Goal: Information Seeking & Learning: Learn about a topic

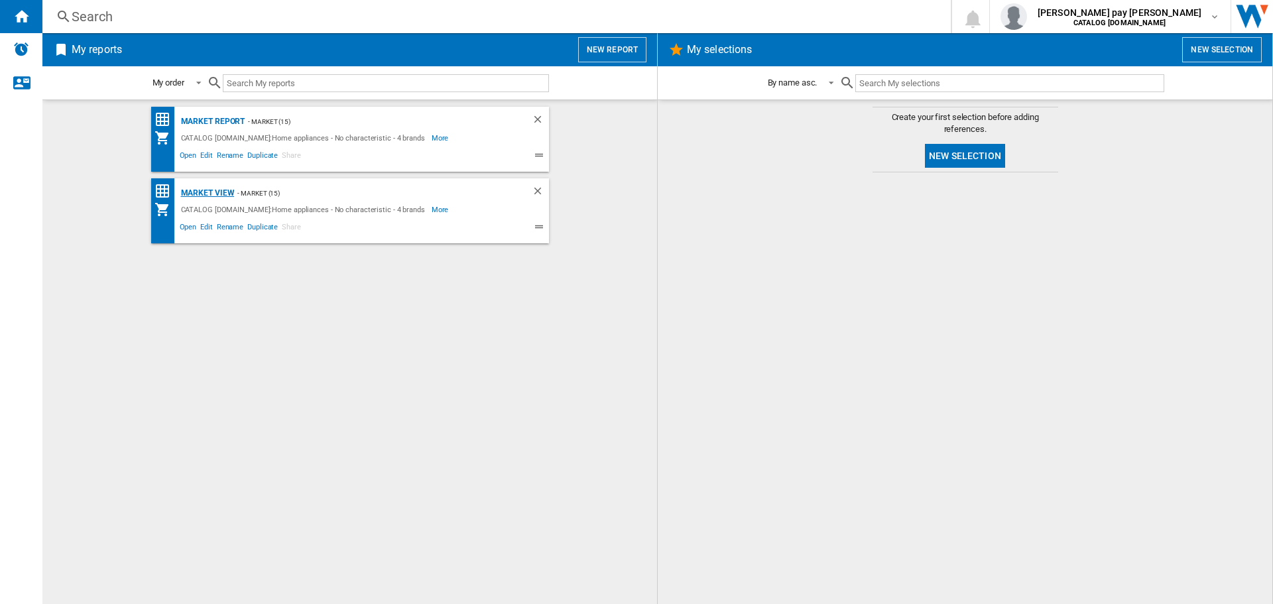
click at [201, 196] on div "Market view" at bounding box center [206, 193] width 57 height 17
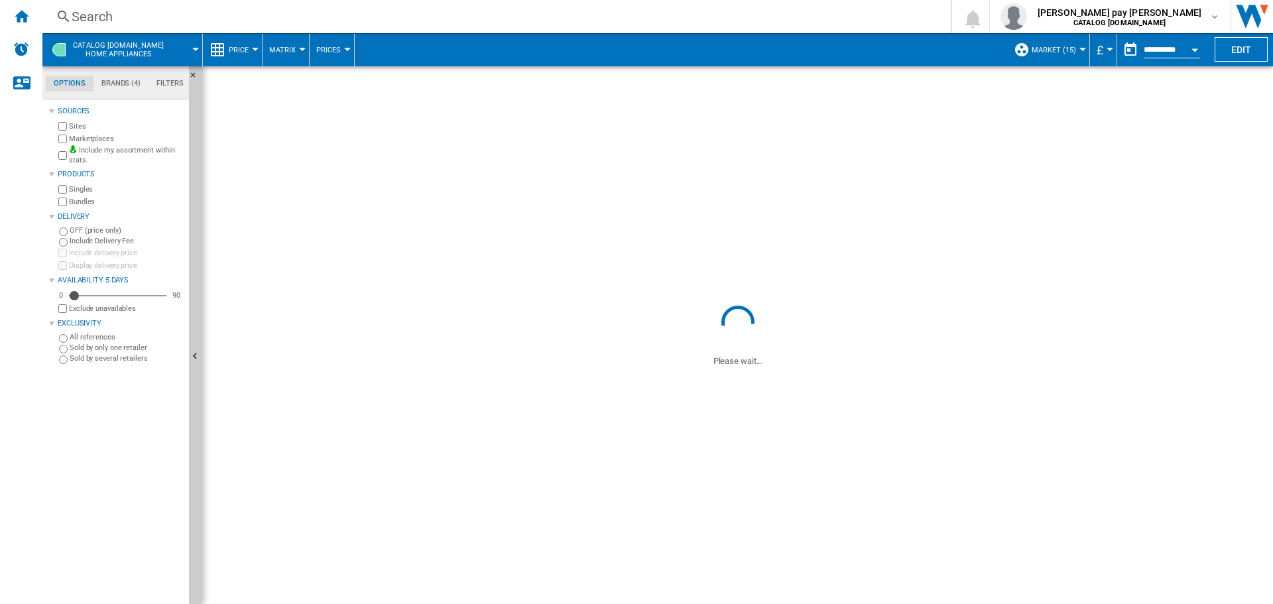
click at [233, 18] on div "Search" at bounding box center [494, 16] width 845 height 19
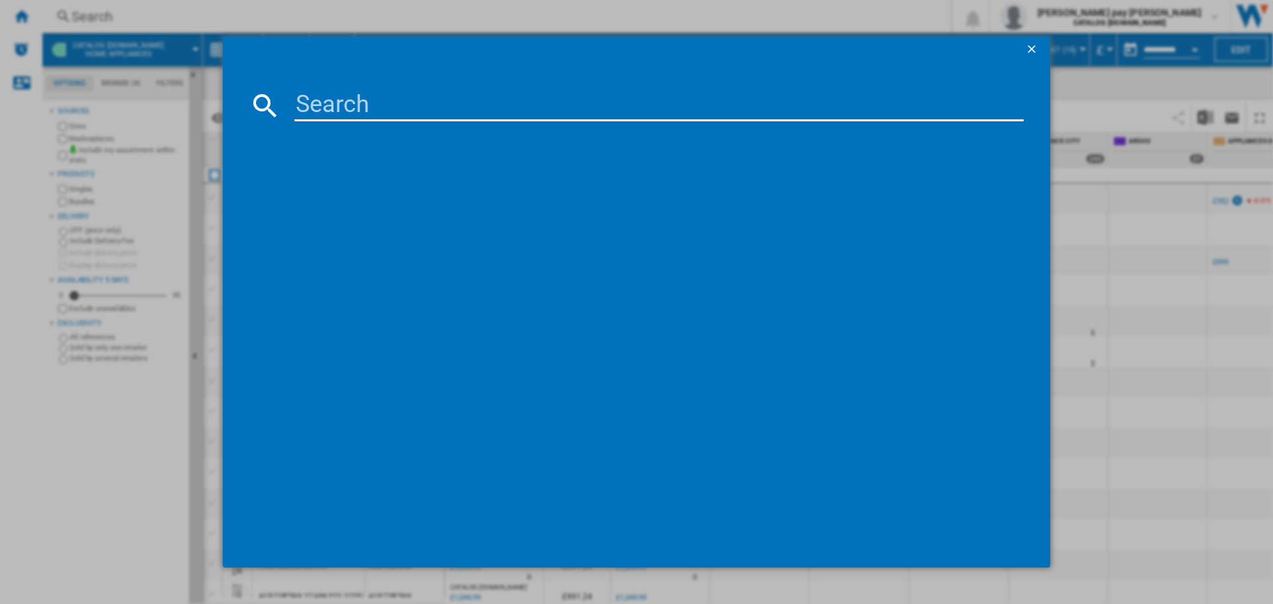
click at [332, 107] on input at bounding box center [659, 106] width 730 height 32
paste input "799738 : AEG BSX23101X M"
drag, startPoint x: 447, startPoint y: 104, endPoint x: 258, endPoint y: 99, distance: 189.1
click at [258, 99] on div "799738 : AEG BSX23101X M" at bounding box center [636, 106] width 775 height 32
type input "BSX23101X M"
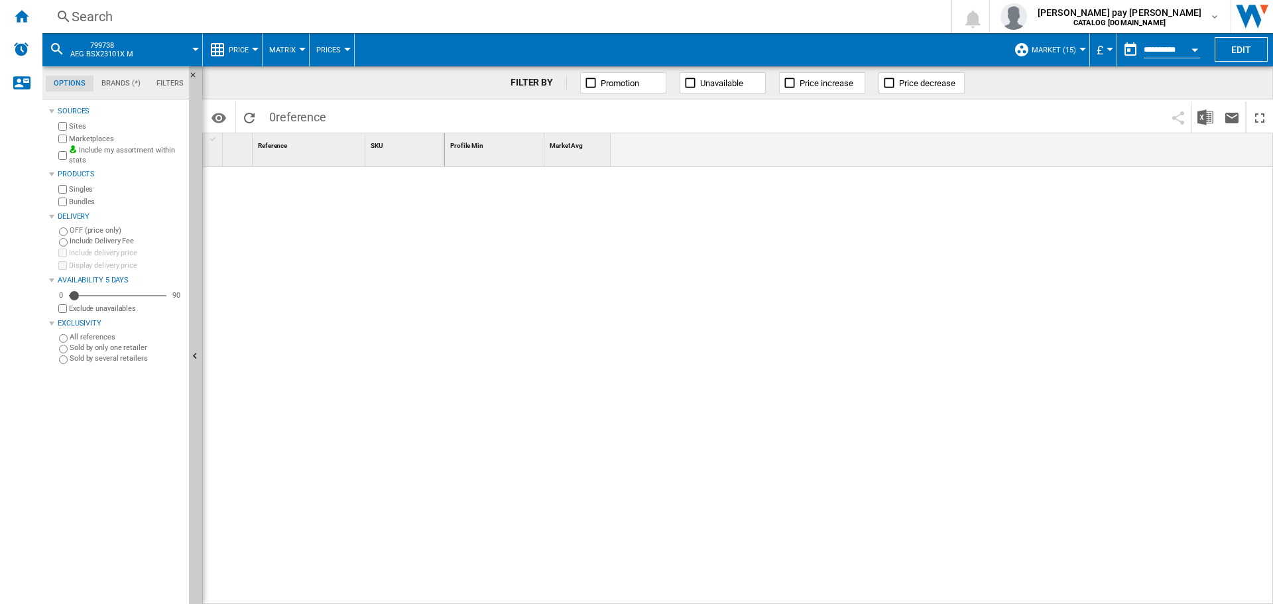
click at [162, 15] on div "Search" at bounding box center [494, 16] width 845 height 19
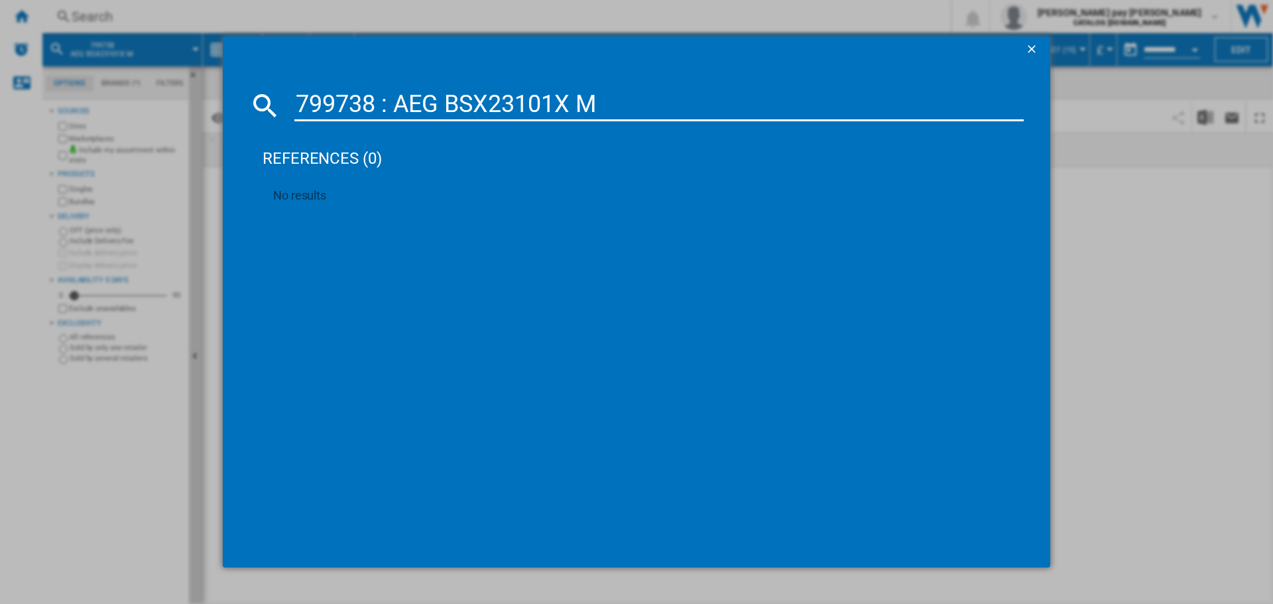
drag, startPoint x: 447, startPoint y: 102, endPoint x: 259, endPoint y: 103, distance: 188.4
click at [259, 103] on div "799738 : AEG BSX23101X M" at bounding box center [636, 106] width 775 height 32
click at [430, 101] on input "BSX23101X M" at bounding box center [659, 106] width 730 height 32
type input "BSX23101XM"
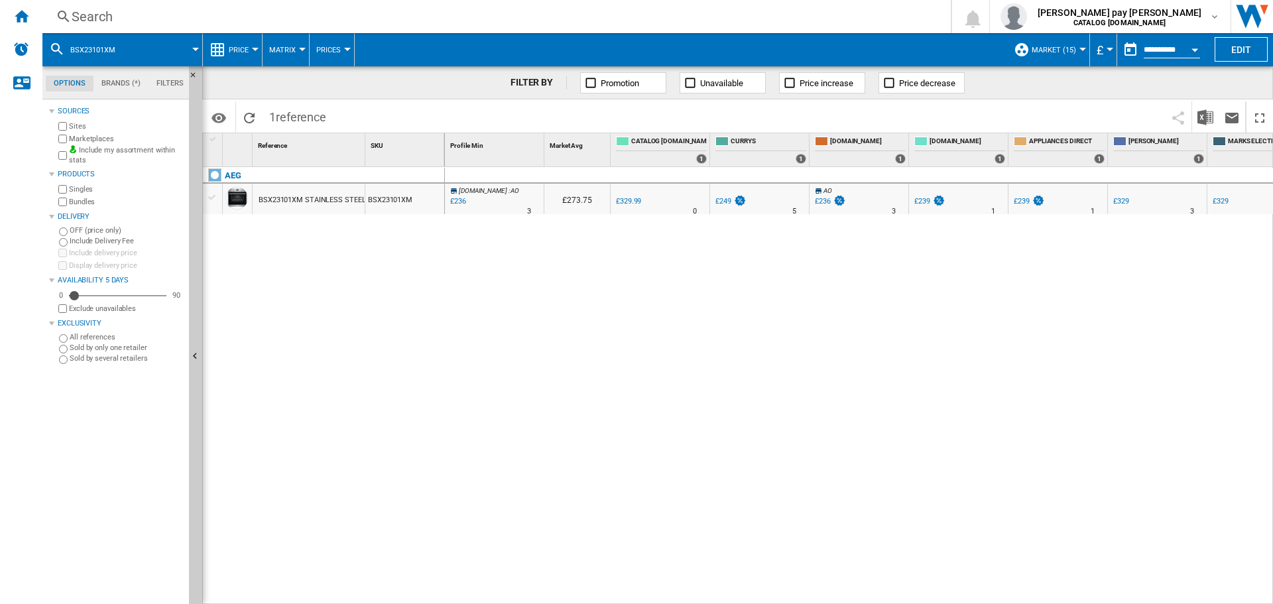
click at [1186, 52] on button "Open calendar" at bounding box center [1195, 48] width 24 height 24
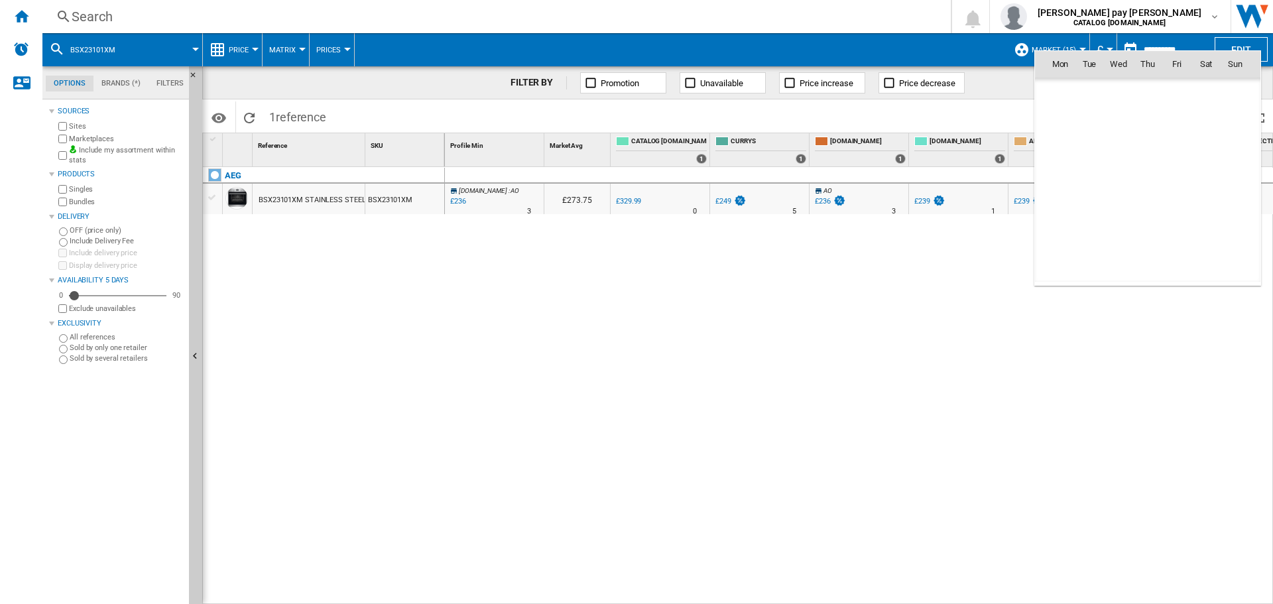
scroll to position [6328, 0]
click at [1055, 152] on span "8" at bounding box center [1060, 151] width 27 height 27
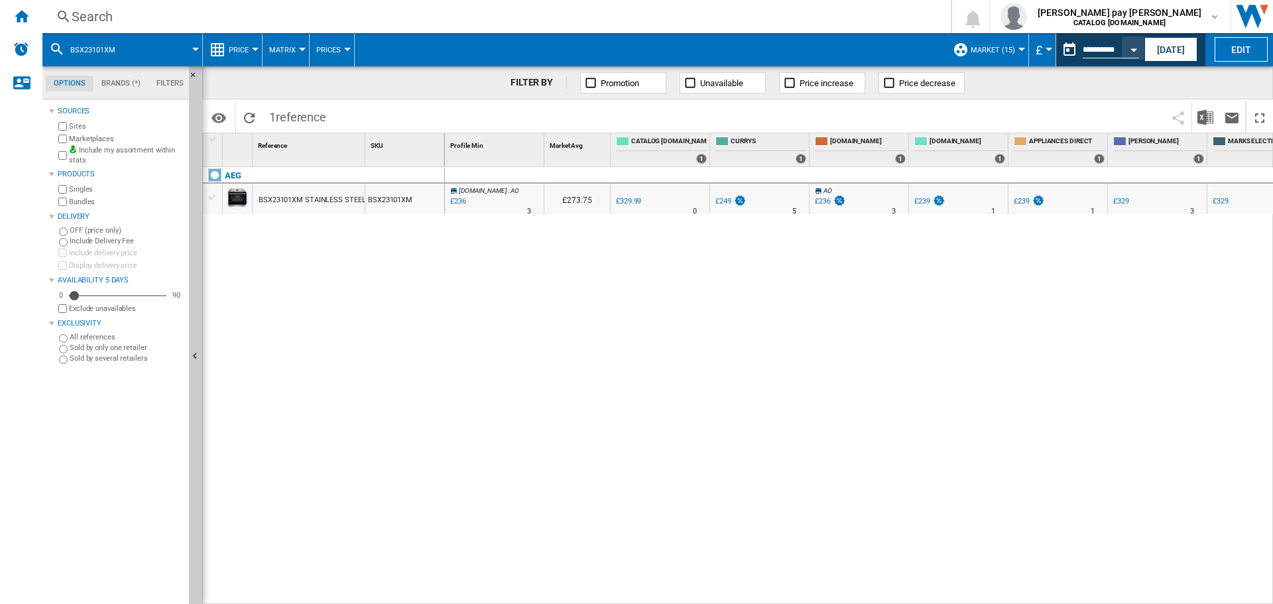
type input "**********"
click at [298, 48] on button "Matrix" at bounding box center [285, 49] width 33 height 33
click at [257, 56] on md-backdrop at bounding box center [636, 302] width 1273 height 604
click at [254, 50] on div at bounding box center [255, 49] width 7 height 3
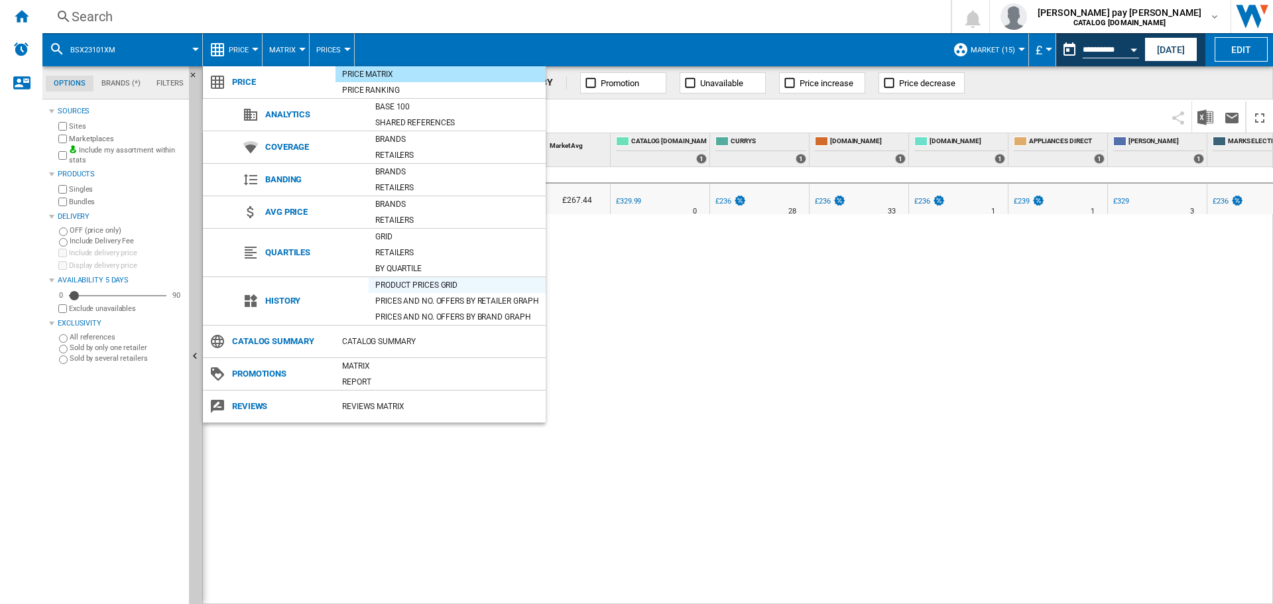
click at [406, 283] on div "Product prices grid" at bounding box center [457, 285] width 177 height 13
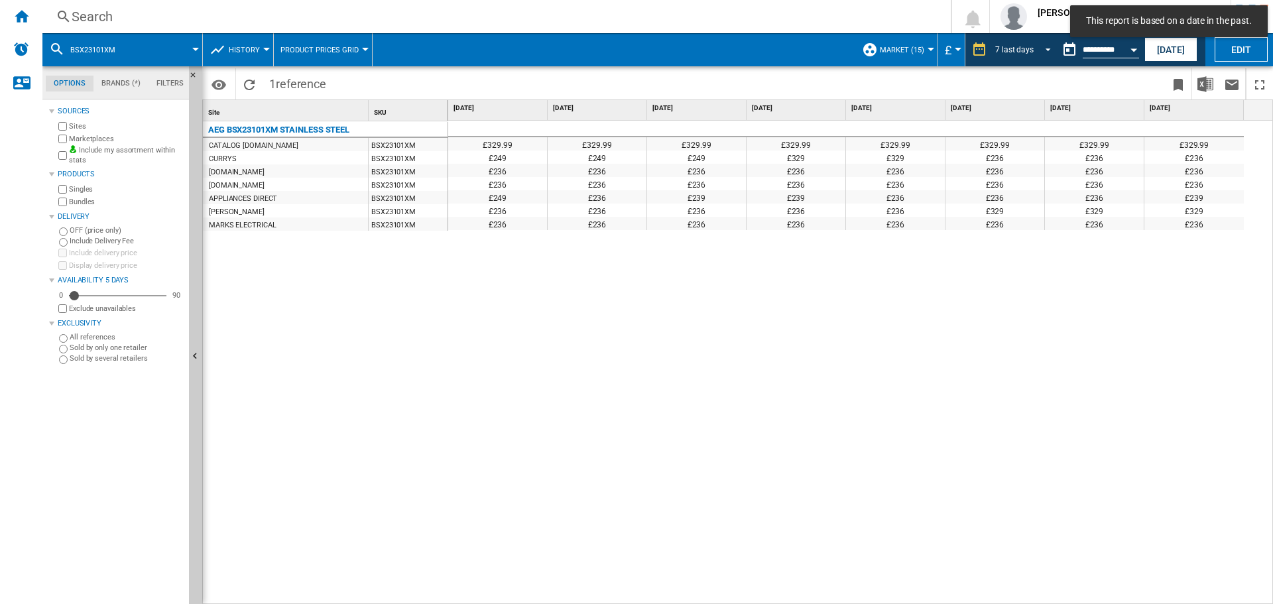
click at [1033, 44] on md-select-value "7 last days" at bounding box center [1025, 50] width 62 height 20
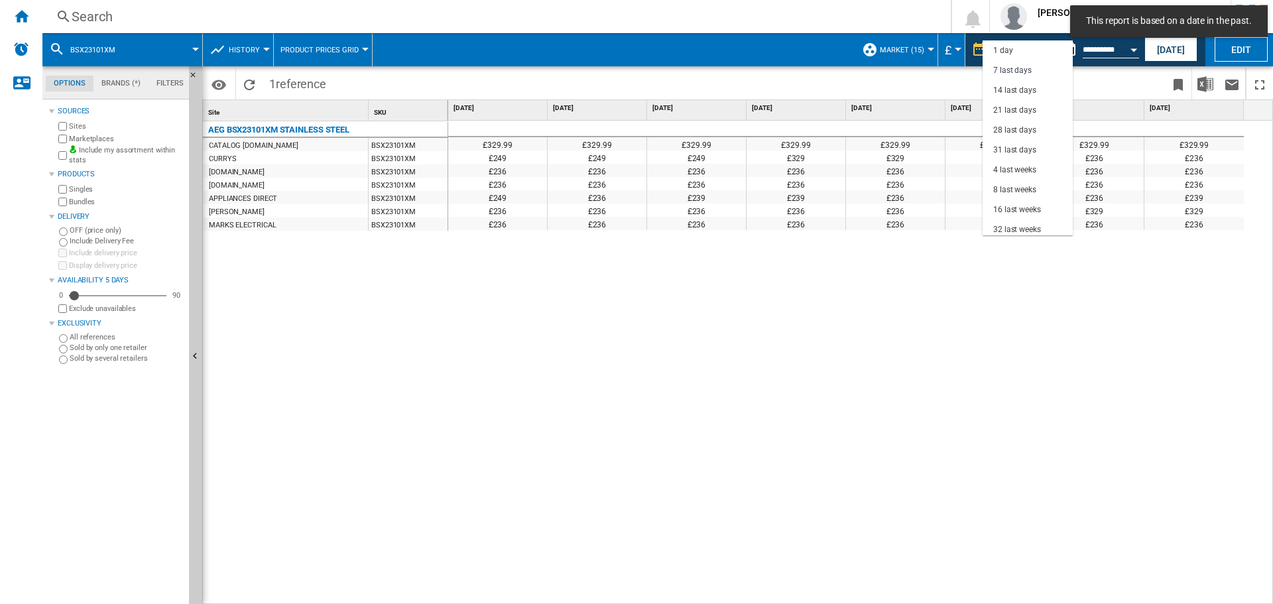
scroll to position [20, 0]
click at [1026, 109] on div "28 last days" at bounding box center [1015, 110] width 43 height 11
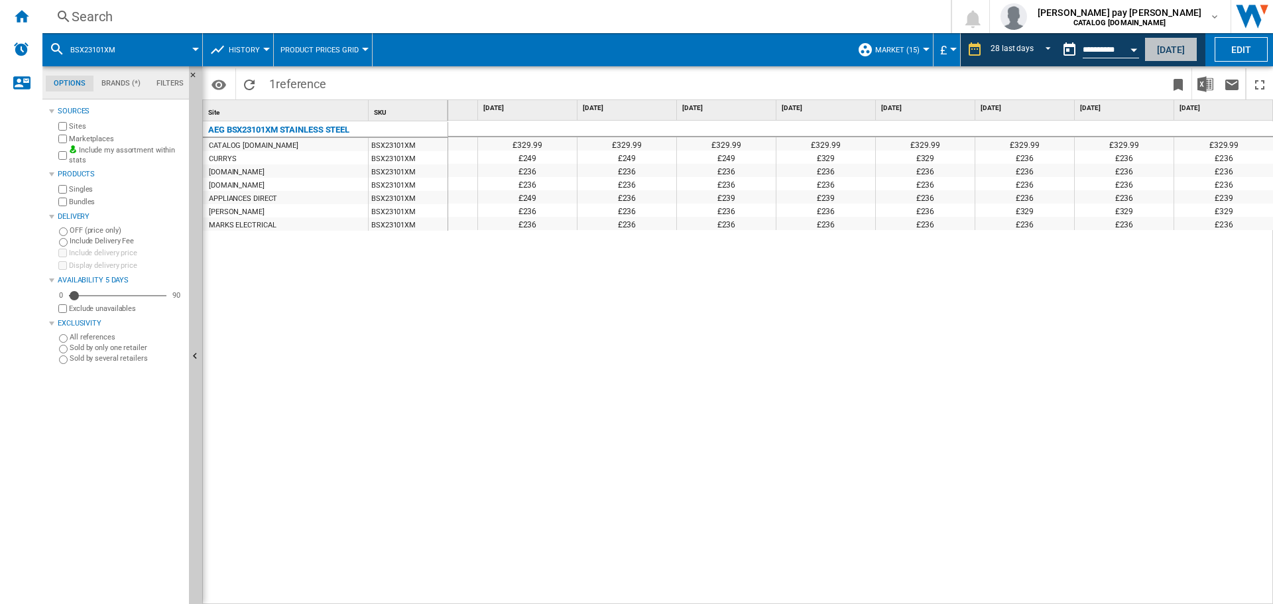
click at [1153, 56] on button "[DATE]" at bounding box center [1171, 49] width 53 height 25
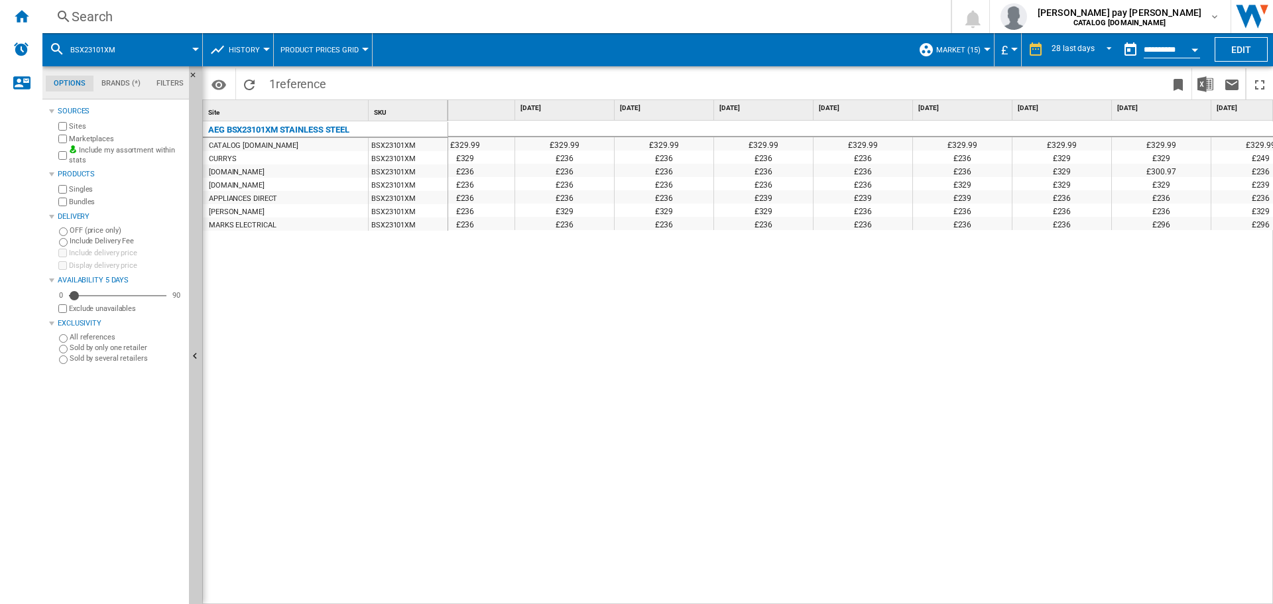
scroll to position [0, 2059]
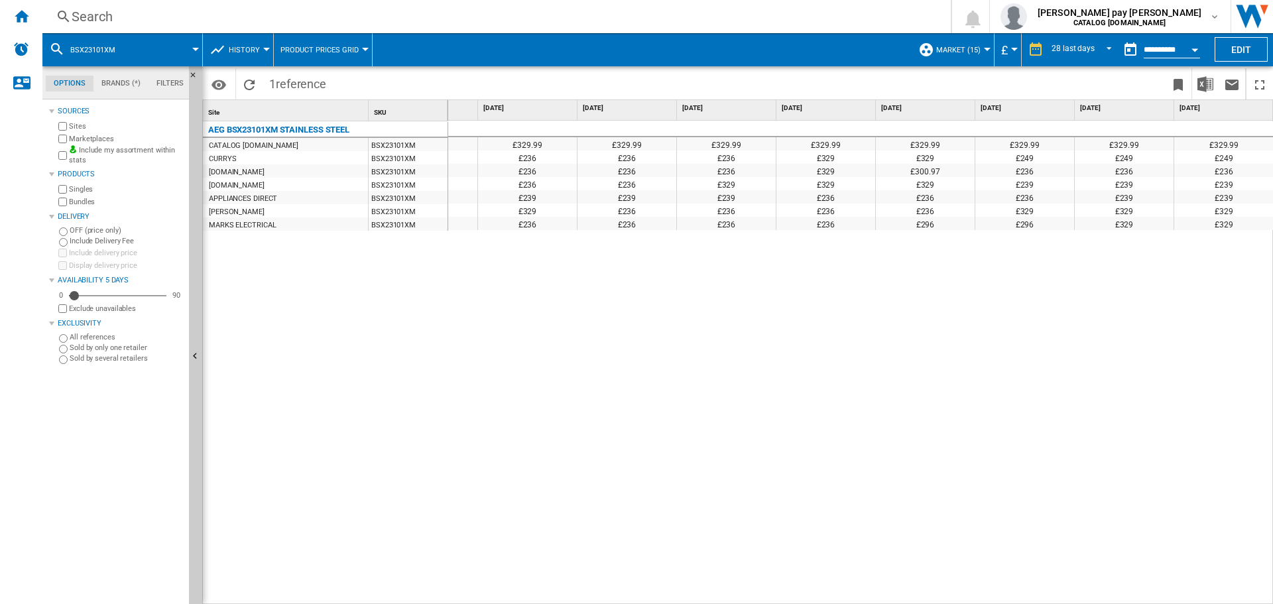
click at [206, 15] on div "Search" at bounding box center [494, 16] width 845 height 19
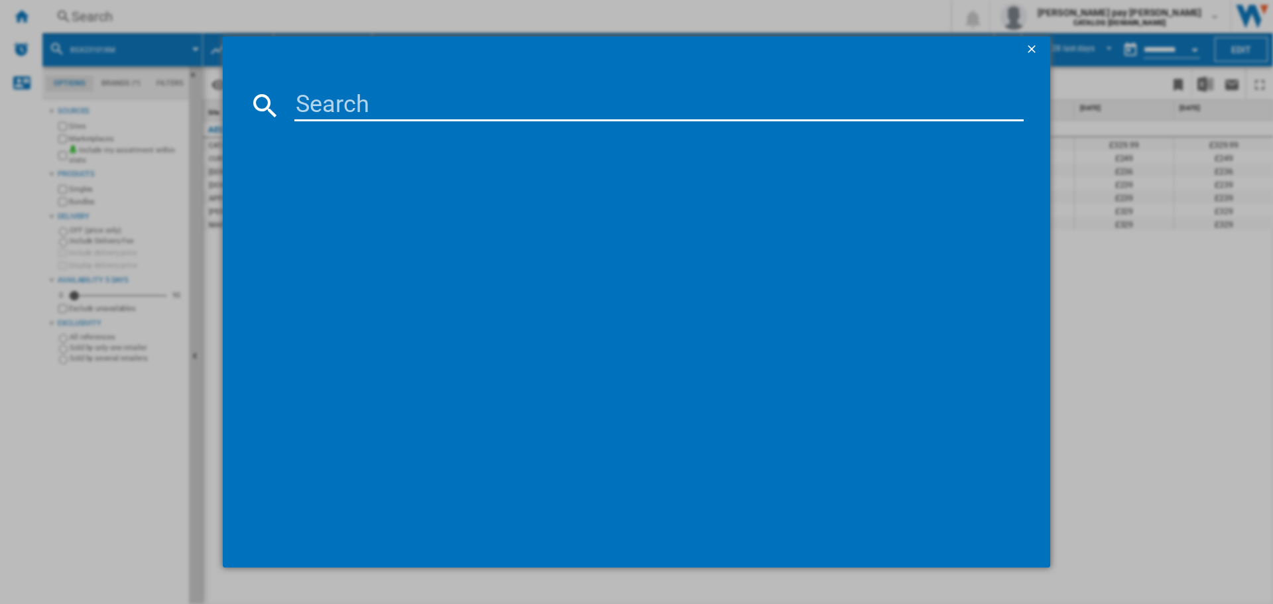
click at [344, 107] on input at bounding box center [659, 106] width 730 height 32
type input "DCE731110M"
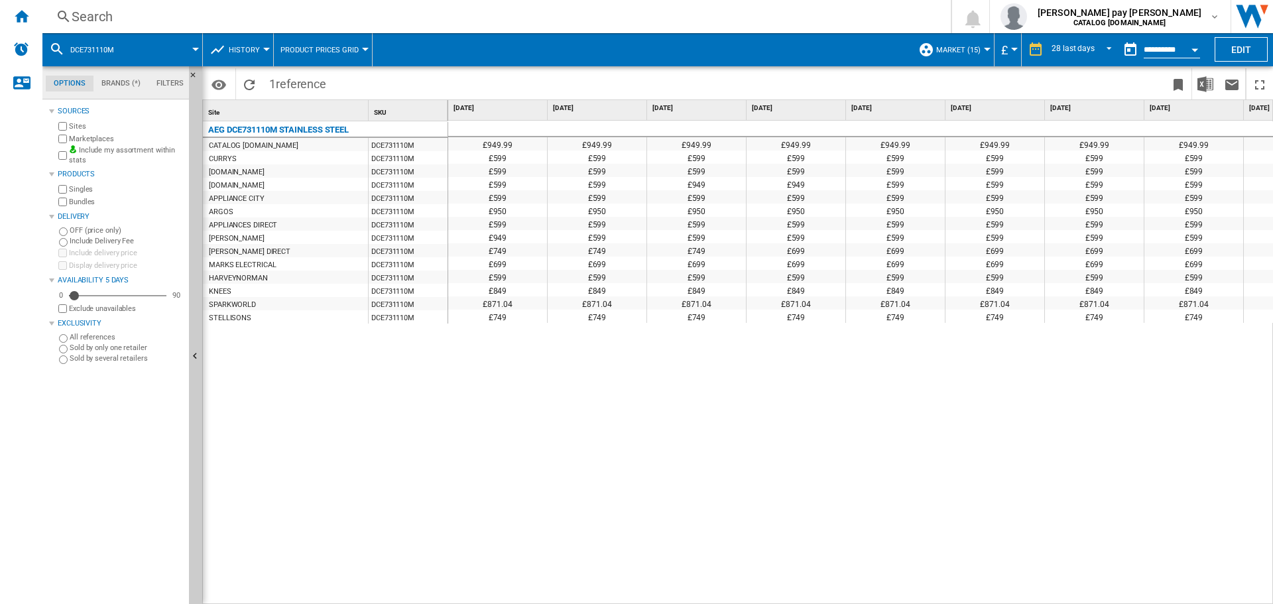
click at [822, 489] on div "£949.99 £949.99 £949.99 £949.99 £949.99 £949.99 £949.99 £949.99 £949.99 £949.99…" at bounding box center [861, 363] width 826 height 484
drag, startPoint x: 642, startPoint y: 597, endPoint x: 887, endPoint y: 597, distance: 244.7
click at [887, 597] on div "£949.99 £949.99 £949.99 £949.99 £949.99 £949.99 £949.99 £949.99 £949.99 £949.99…" at bounding box center [861, 363] width 826 height 484
click at [1091, 51] on div "28 last days" at bounding box center [1073, 49] width 43 height 9
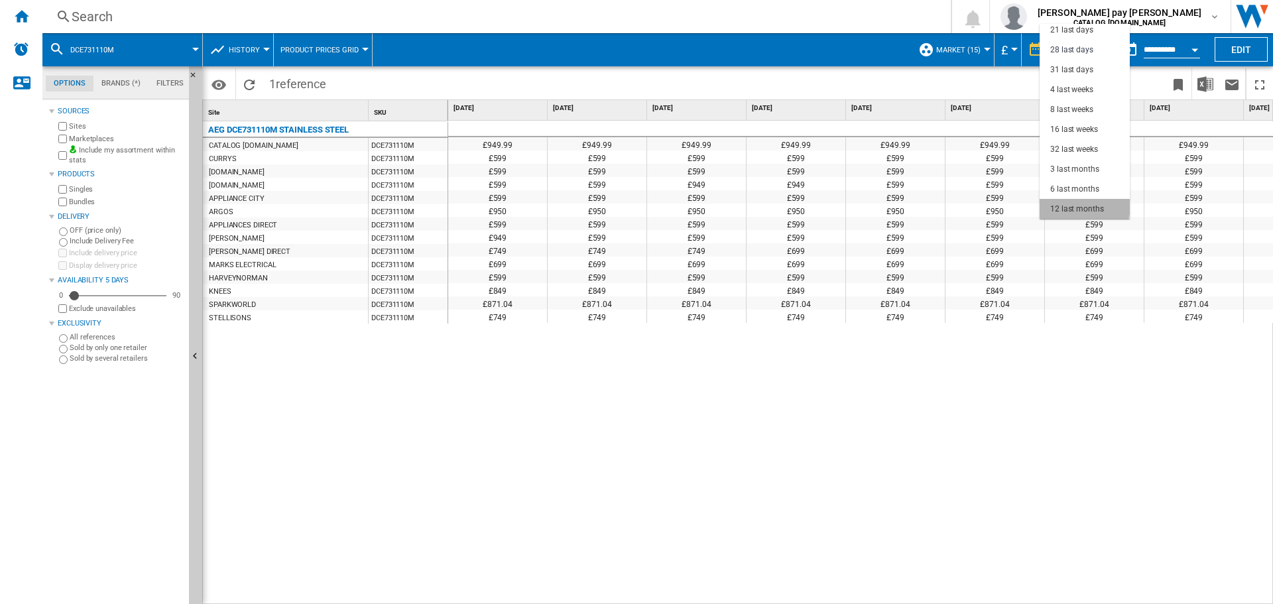
click at [1084, 204] on div "12 last months" at bounding box center [1078, 209] width 54 height 11
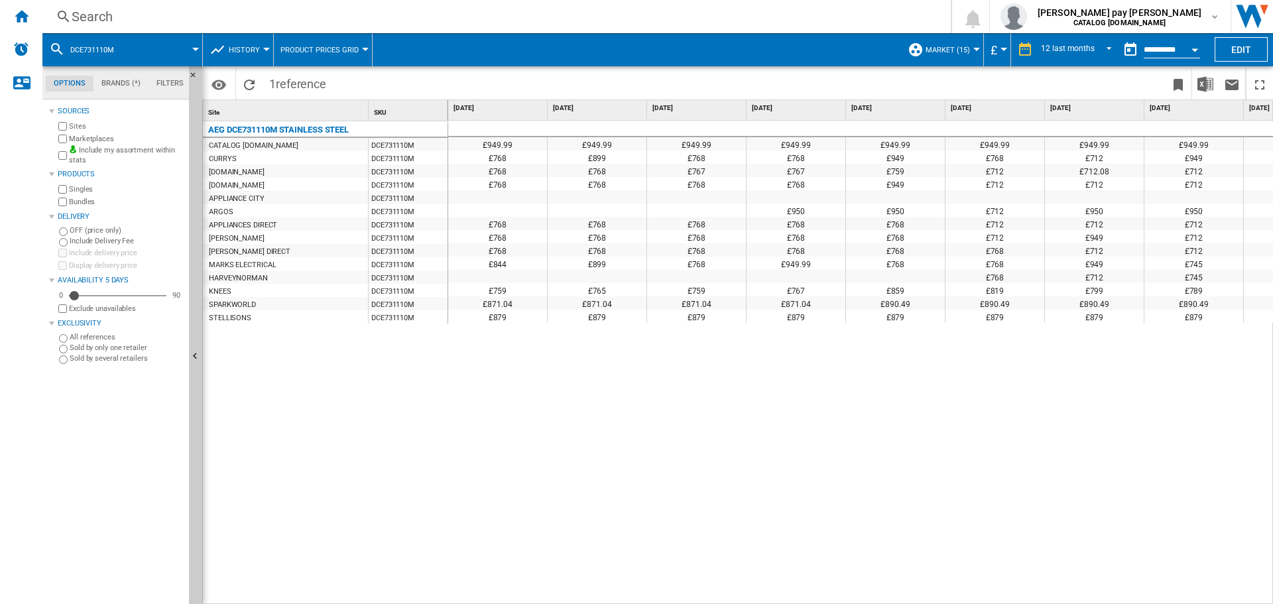
click at [219, 21] on div "Search" at bounding box center [494, 16] width 845 height 19
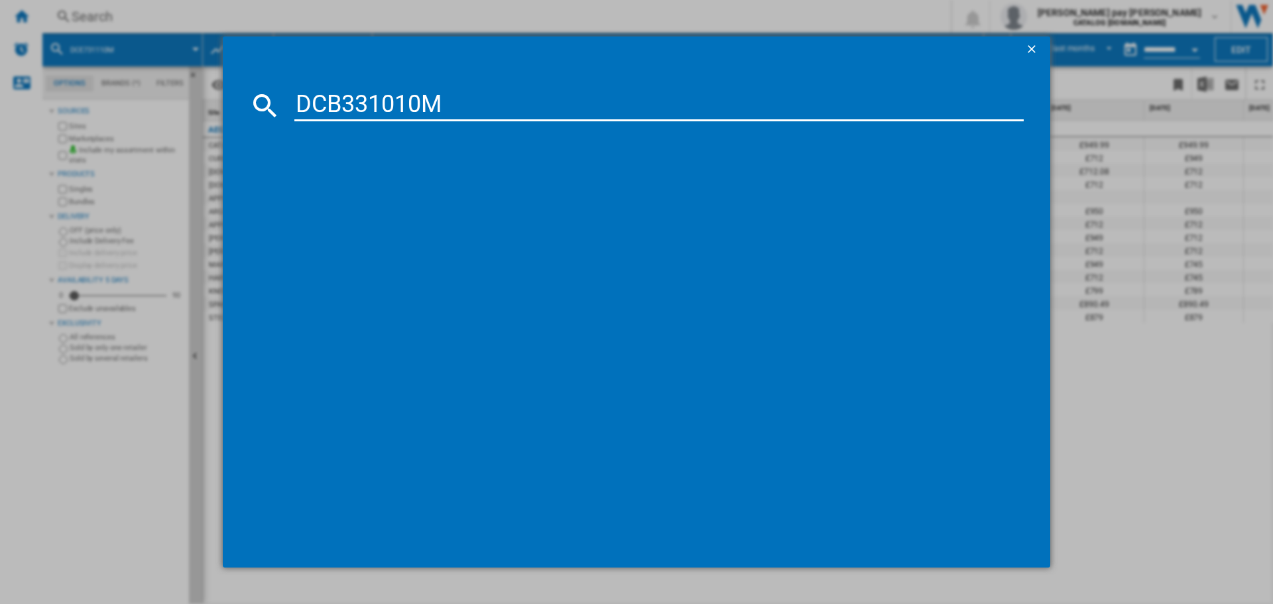
type input "DCB331010M"
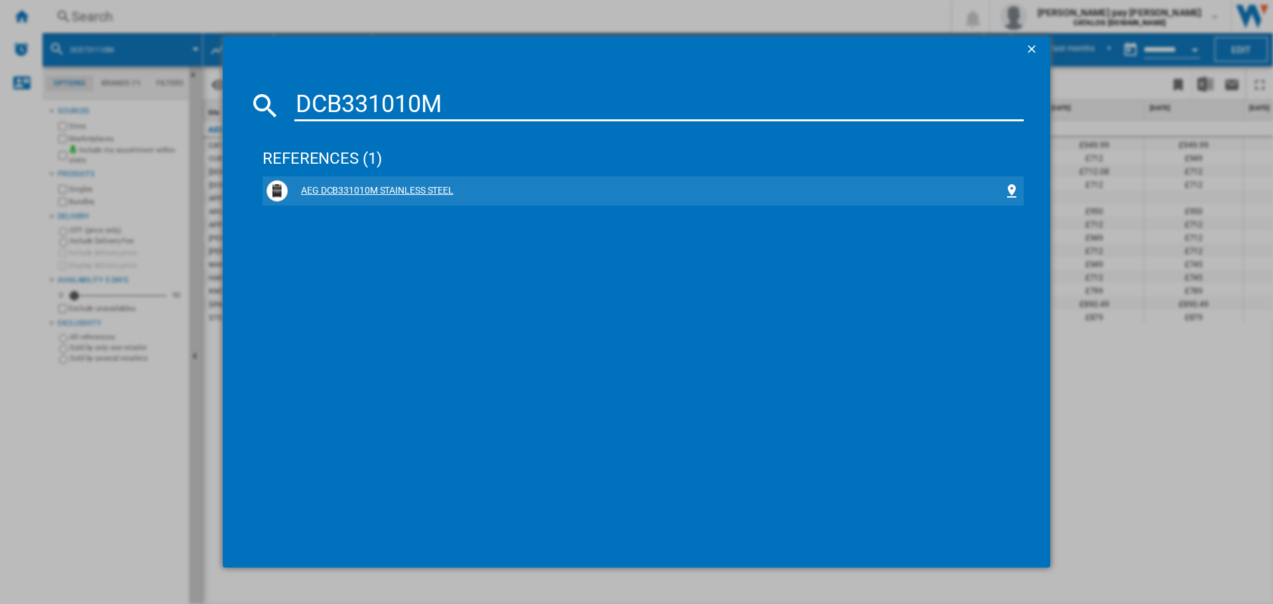
click at [414, 192] on div "AEG DCB331010M STAINLESS STEEL" at bounding box center [646, 190] width 716 height 13
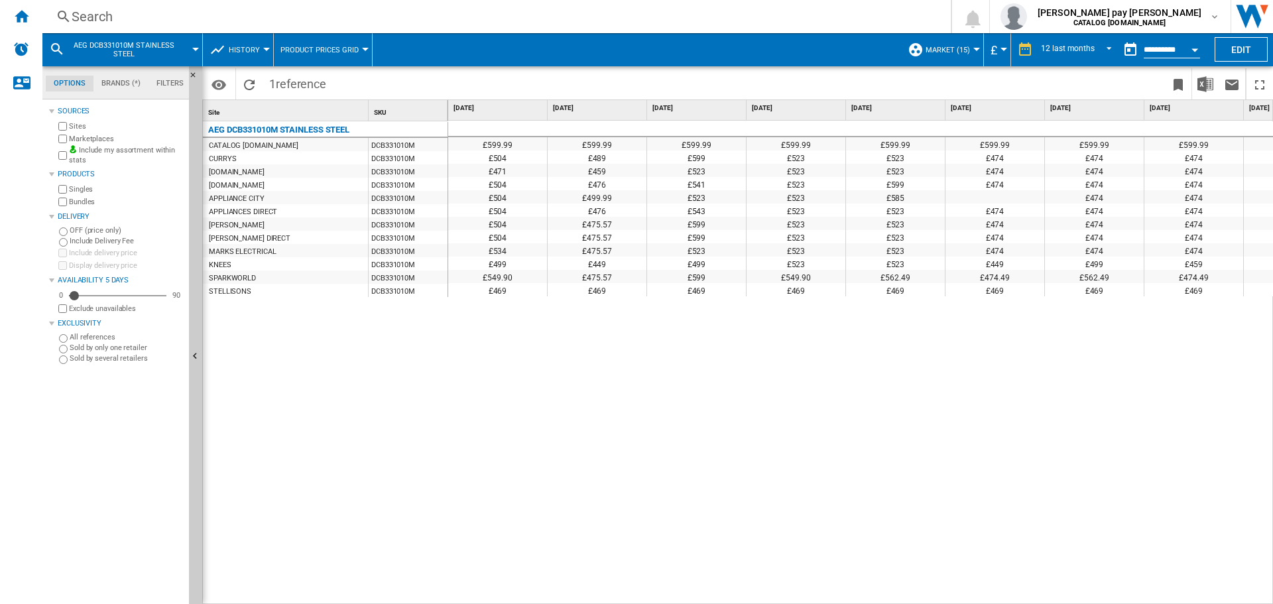
click at [562, 393] on div "£599.99 £599.99 £599.99 £599.99 £599.99 £599.99 £599.99 £599.99 £599.99 £599.99…" at bounding box center [861, 363] width 826 height 484
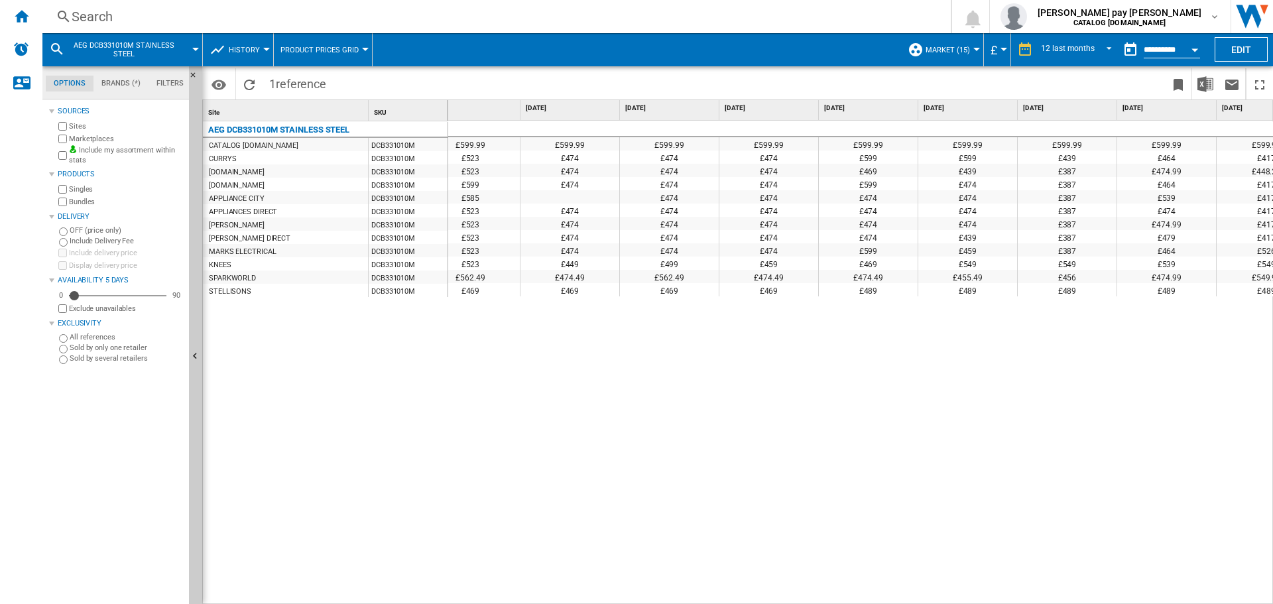
scroll to position [0, 457]
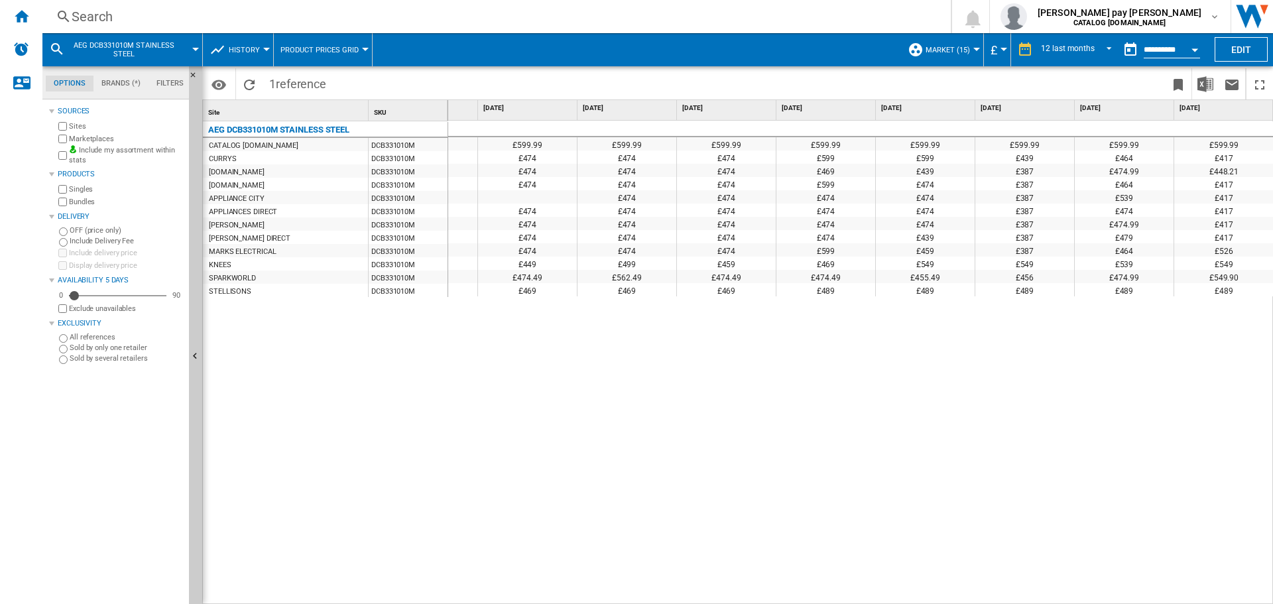
click at [264, 17] on div "Search" at bounding box center [494, 16] width 845 height 19
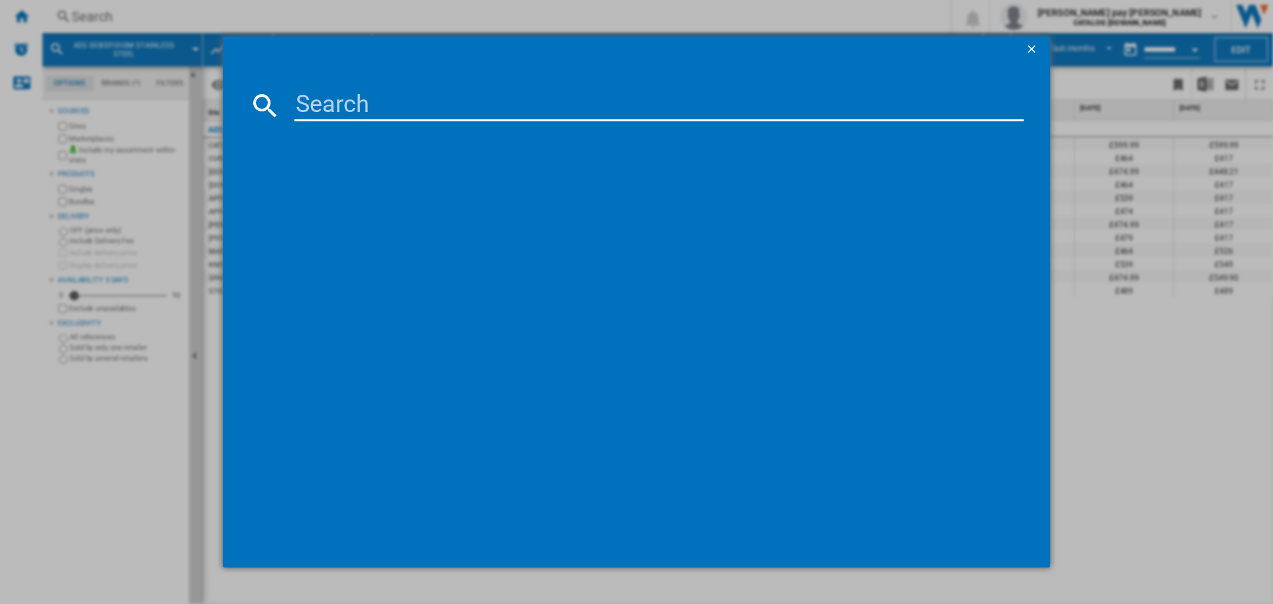
click at [331, 98] on input at bounding box center [659, 106] width 730 height 32
type input "DCB331010M"
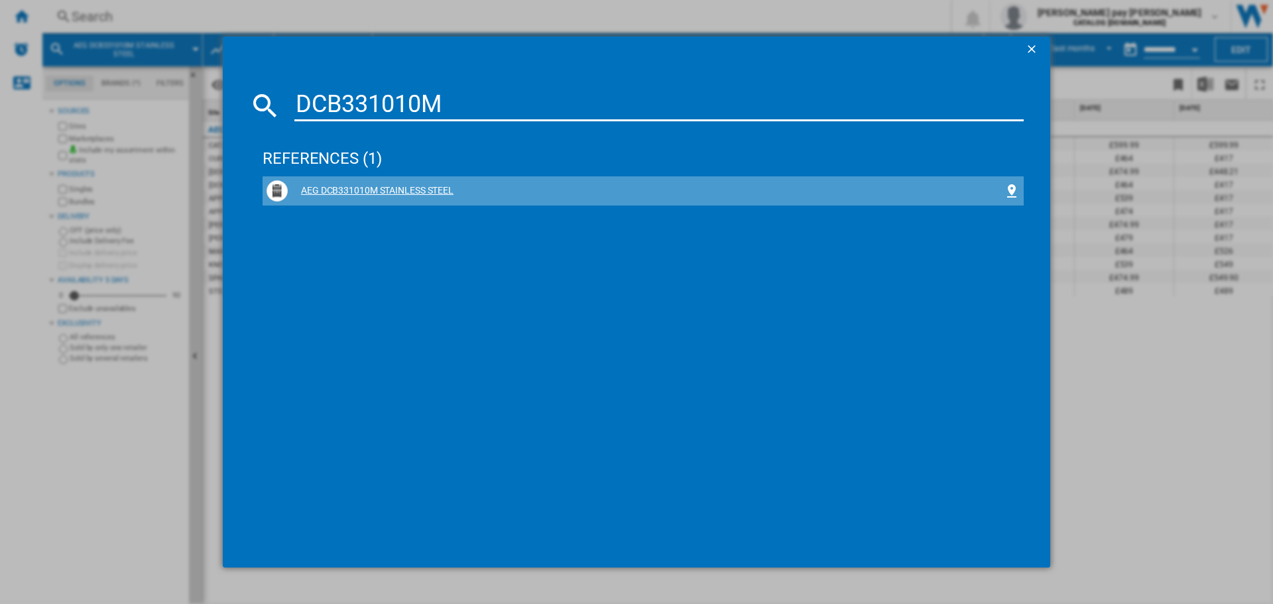
click at [383, 196] on div "AEG DCB331010M STAINLESS STEEL" at bounding box center [646, 190] width 716 height 13
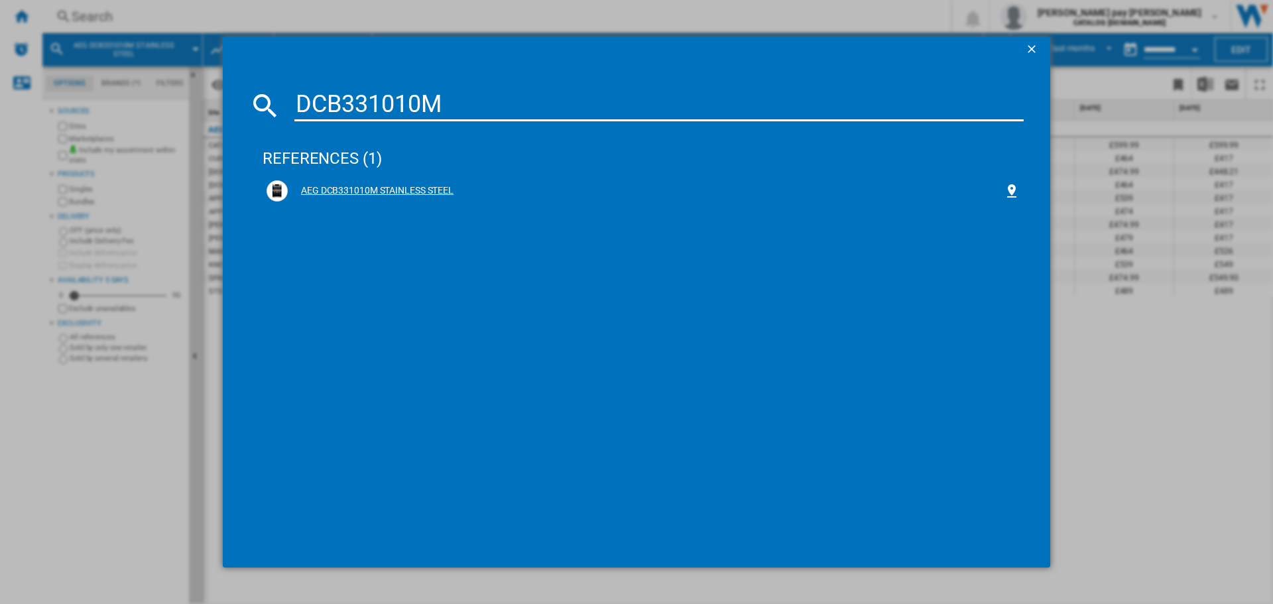
click at [383, 187] on div "AEG DCB331010M STAINLESS STEEL" at bounding box center [646, 190] width 716 height 13
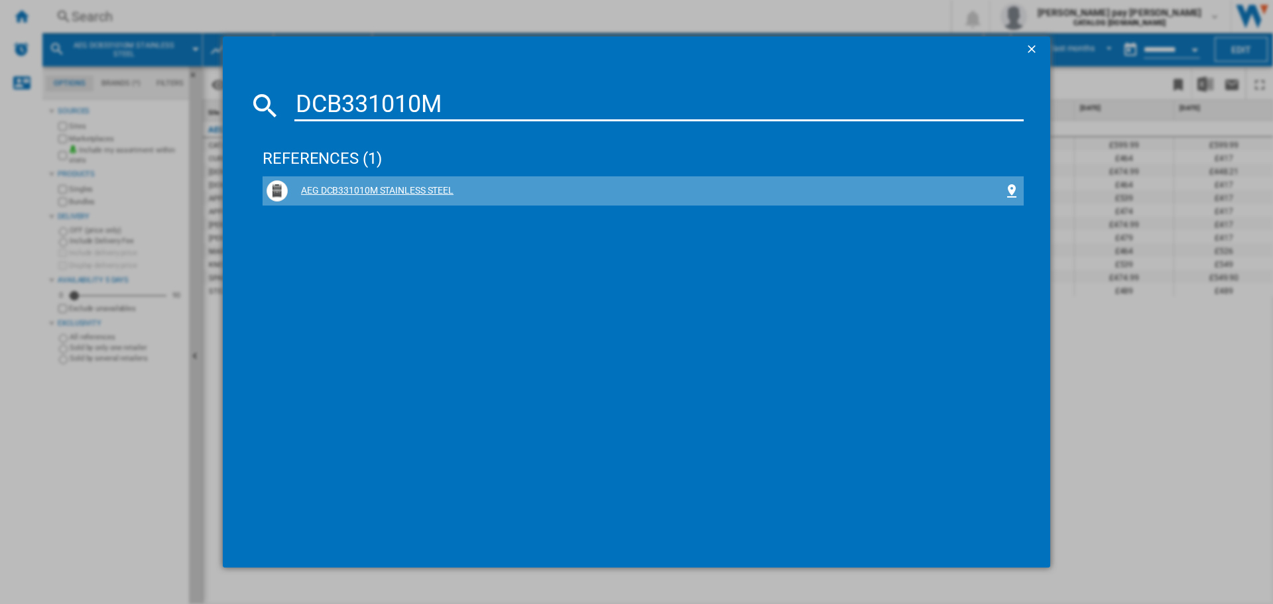
click at [383, 187] on div "AEG DCB331010M STAINLESS STEEL" at bounding box center [646, 190] width 716 height 13
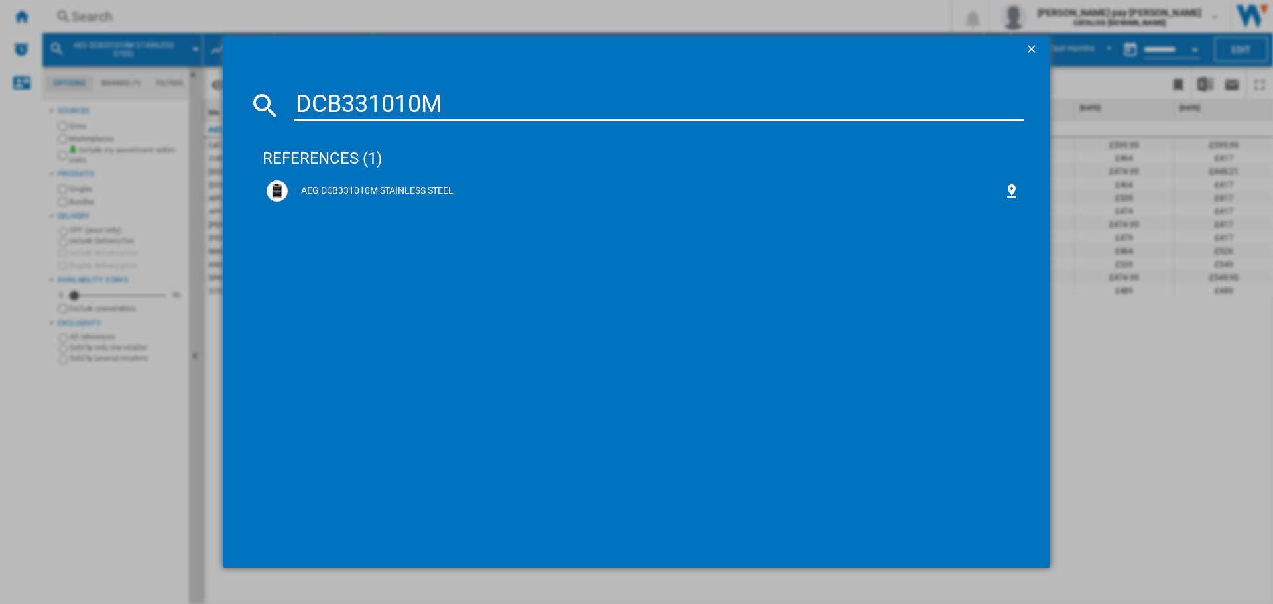
click at [449, 113] on input "DCB331010M" at bounding box center [659, 106] width 730 height 32
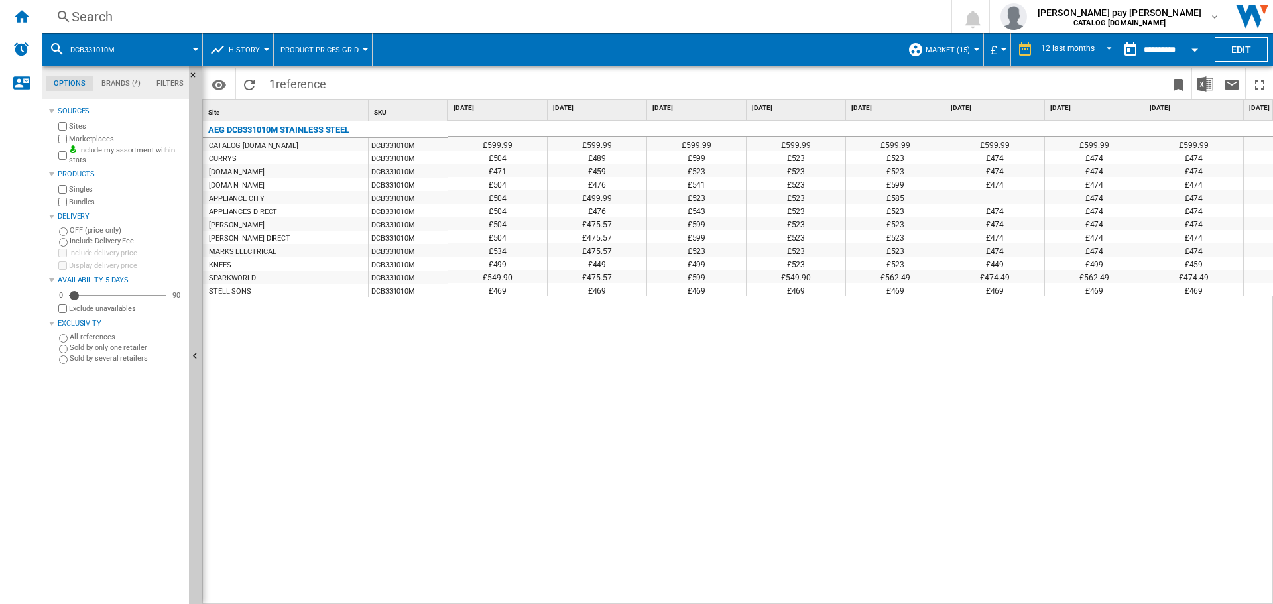
click at [581, 456] on div "£599.99 £599.99 £599.99 £599.99 £599.99 £599.99 £599.99 £599.99 £599.99 £599.99…" at bounding box center [861, 363] width 826 height 484
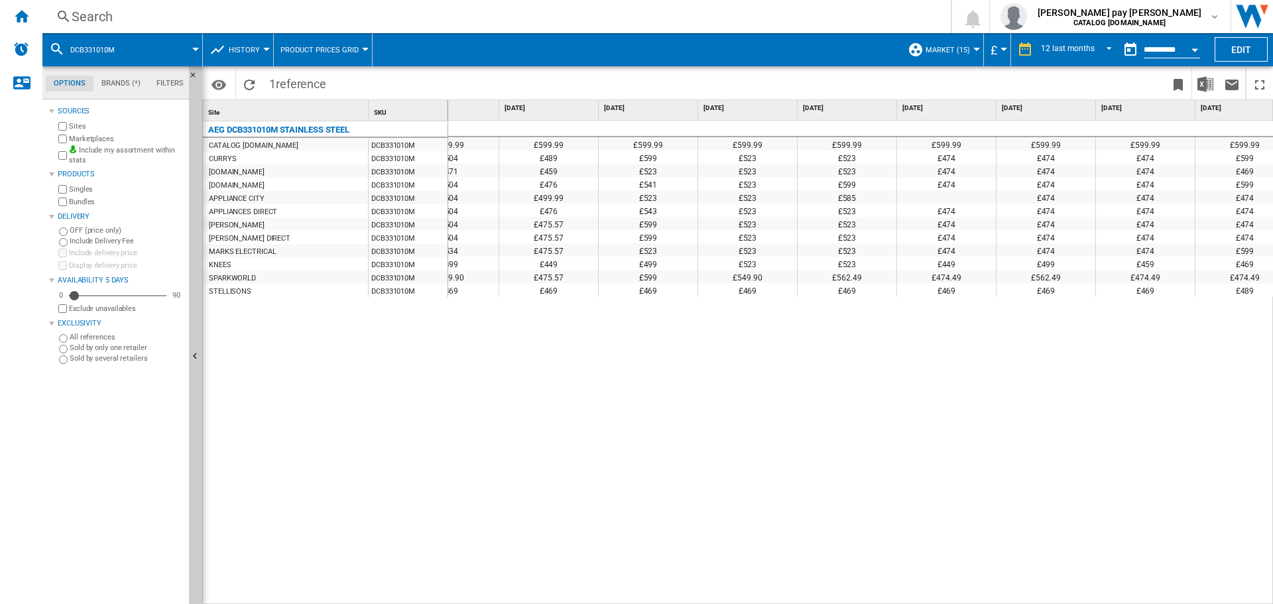
scroll to position [0, 66]
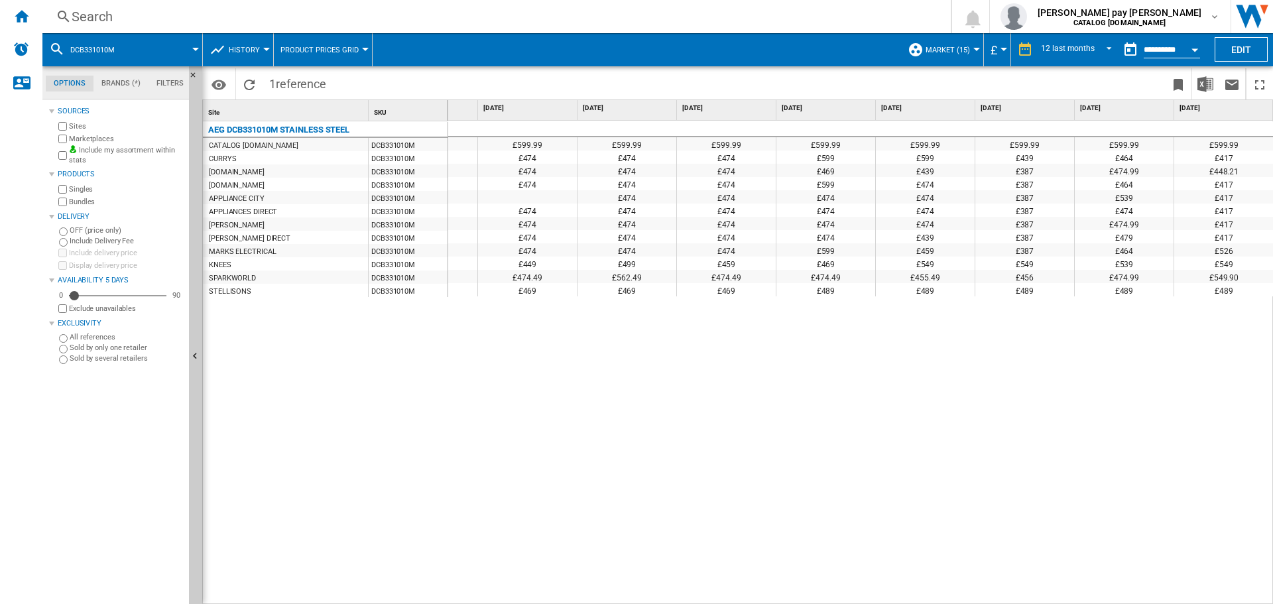
click at [243, 21] on div "Search" at bounding box center [494, 16] width 845 height 19
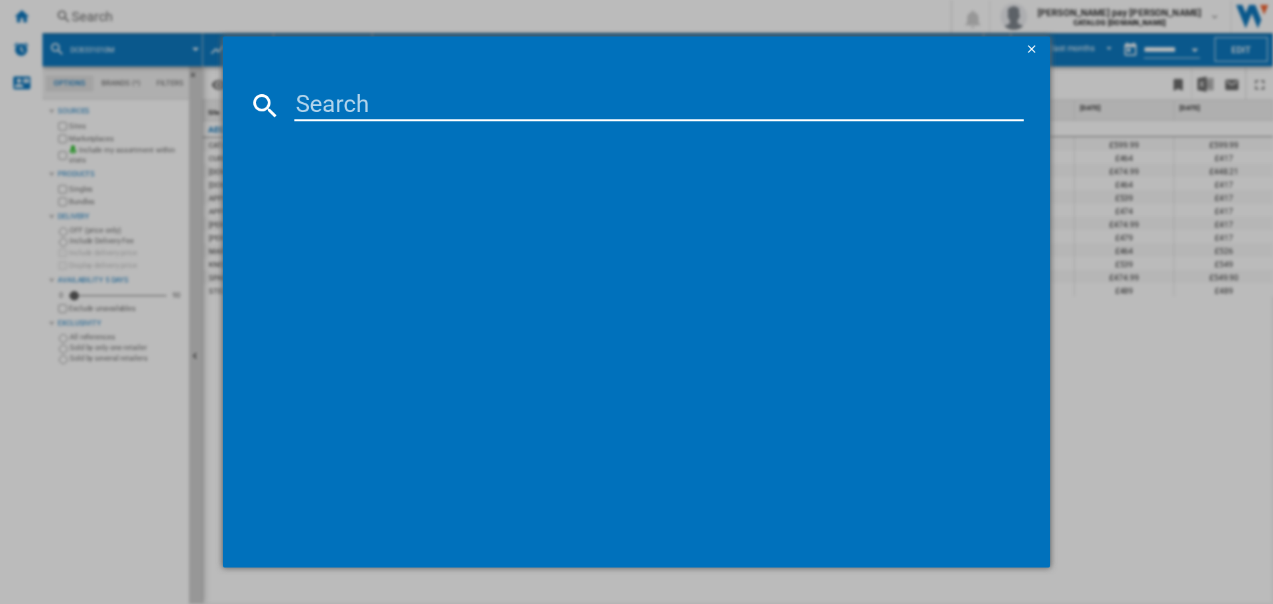
click at [320, 111] on input at bounding box center [659, 106] width 730 height 32
type input "DEB331010M"
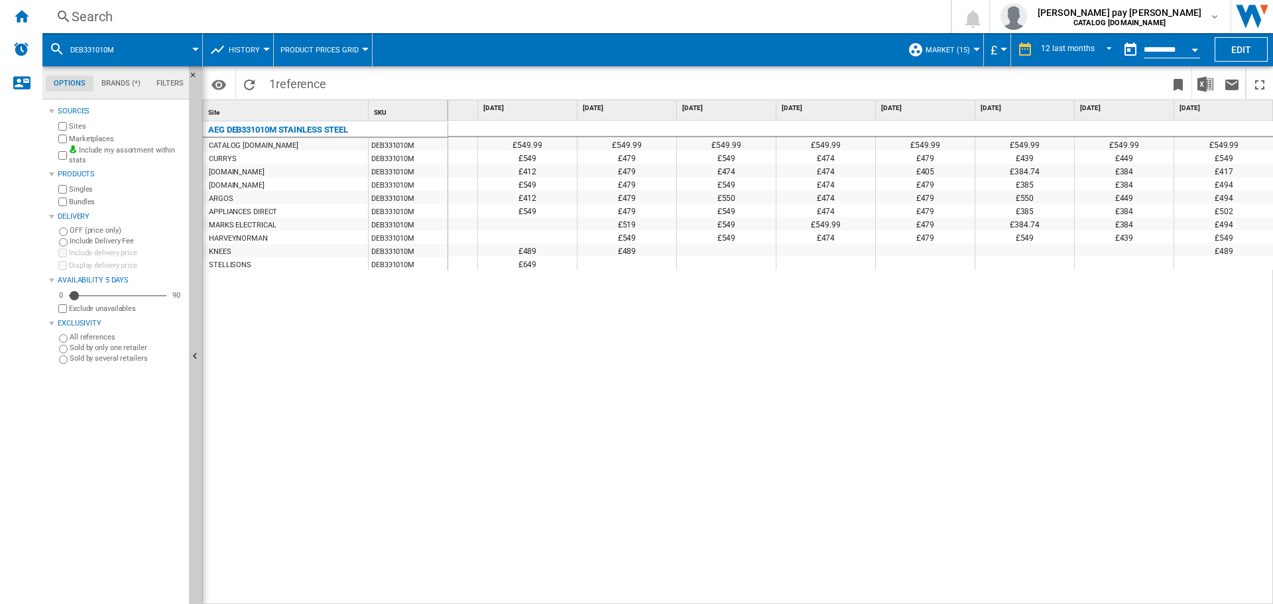
click at [263, 18] on div "Search" at bounding box center [494, 16] width 845 height 19
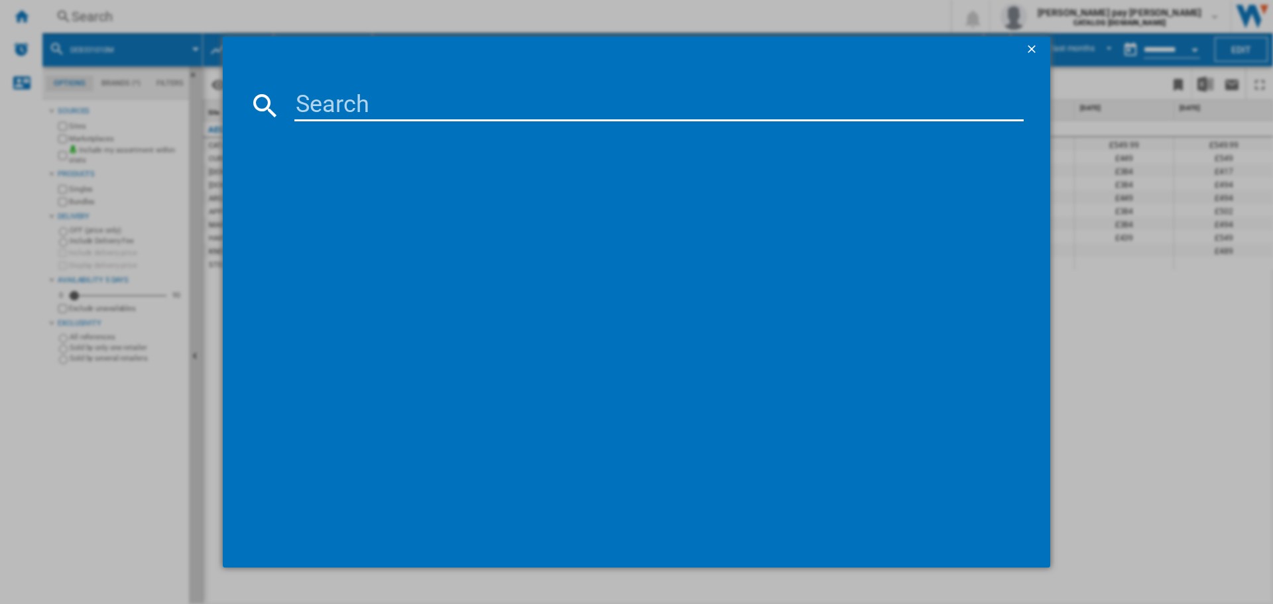
click at [329, 113] on input at bounding box center [659, 106] width 730 height 32
type input "DUB331110M"
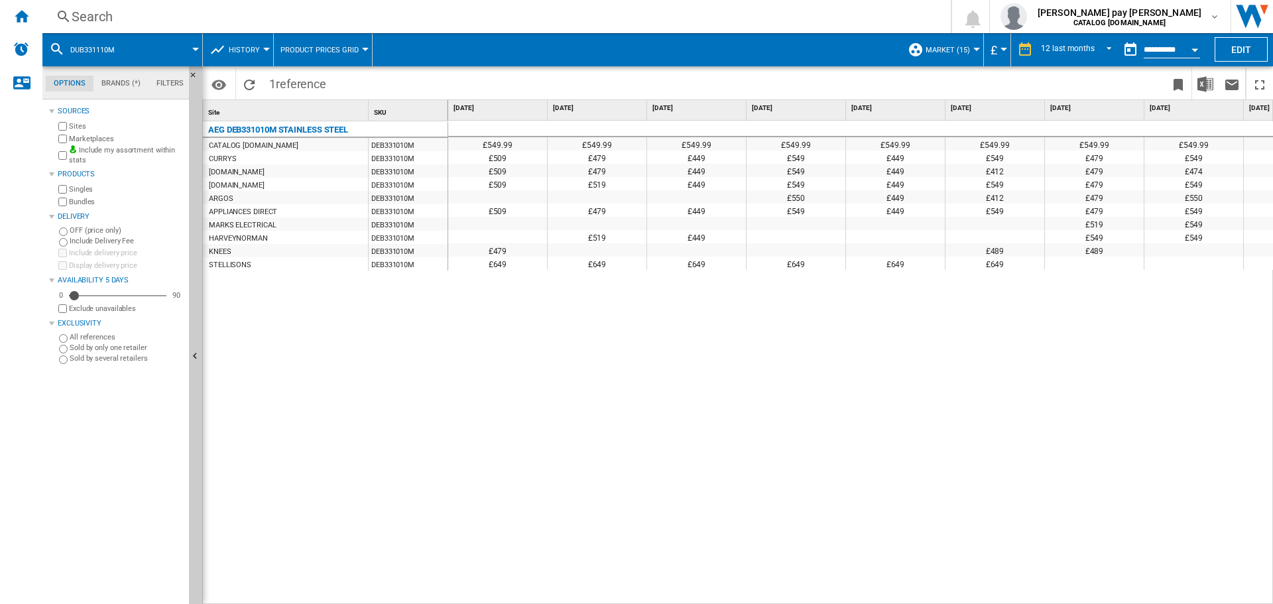
click at [517, 482] on div "£549.99 £549.99 £549.99 £549.99 £549.99 £549.99 £549.99 £549.99 £549.99 £549.99…" at bounding box center [861, 363] width 826 height 484
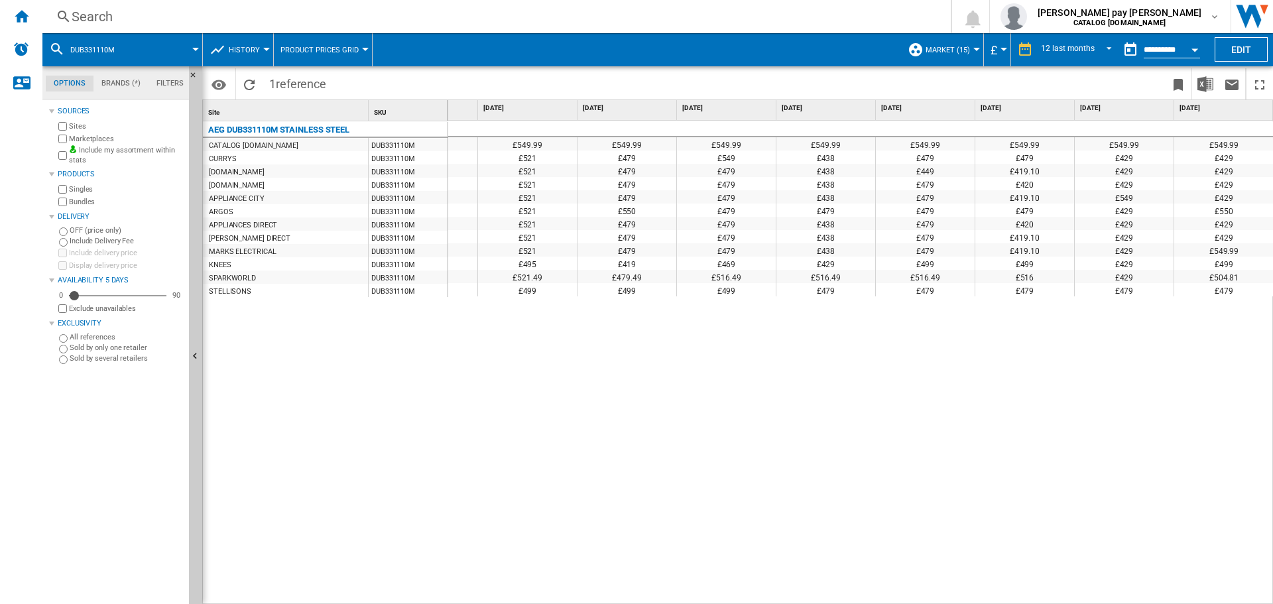
click at [297, 7] on div "Search Search 0 [PERSON_NAME] pay [PERSON_NAME] CATALOG [DOMAIN_NAME] CATALOG […" at bounding box center [657, 16] width 1231 height 33
click at [330, 28] on div "Search Search 0 [PERSON_NAME] pay [PERSON_NAME] CATALOG [DOMAIN_NAME] CATALOG […" at bounding box center [657, 16] width 1231 height 33
click at [332, 17] on div "Search" at bounding box center [494, 16] width 845 height 19
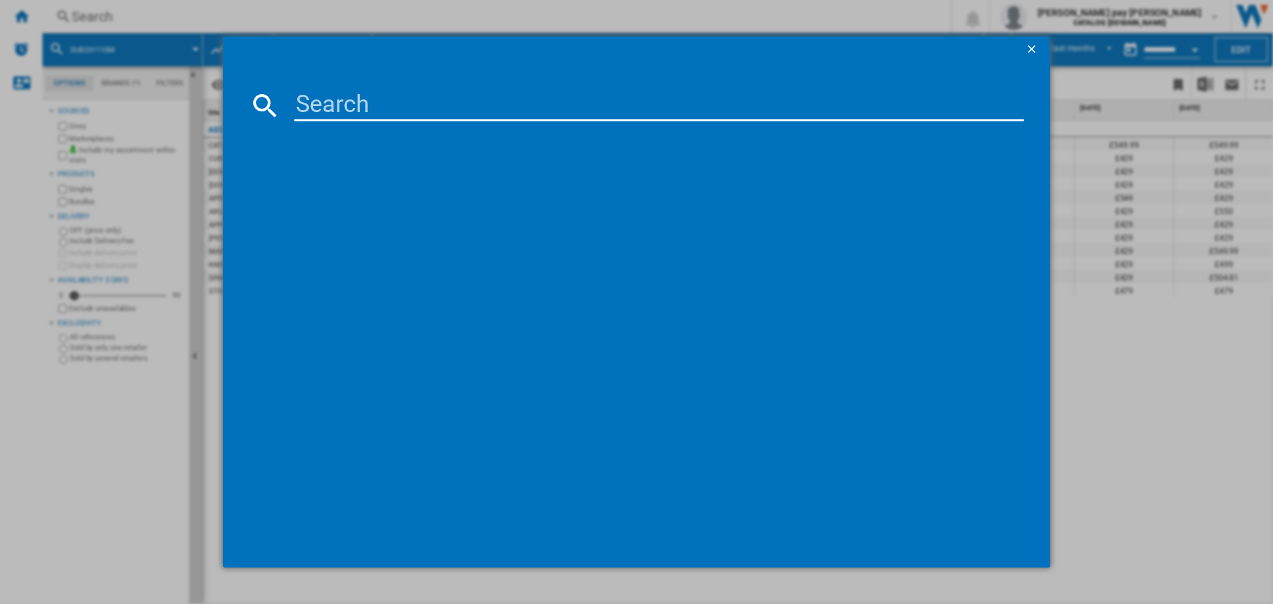
click at [358, 114] on input at bounding box center [659, 106] width 730 height 32
type input "DCB535060M"
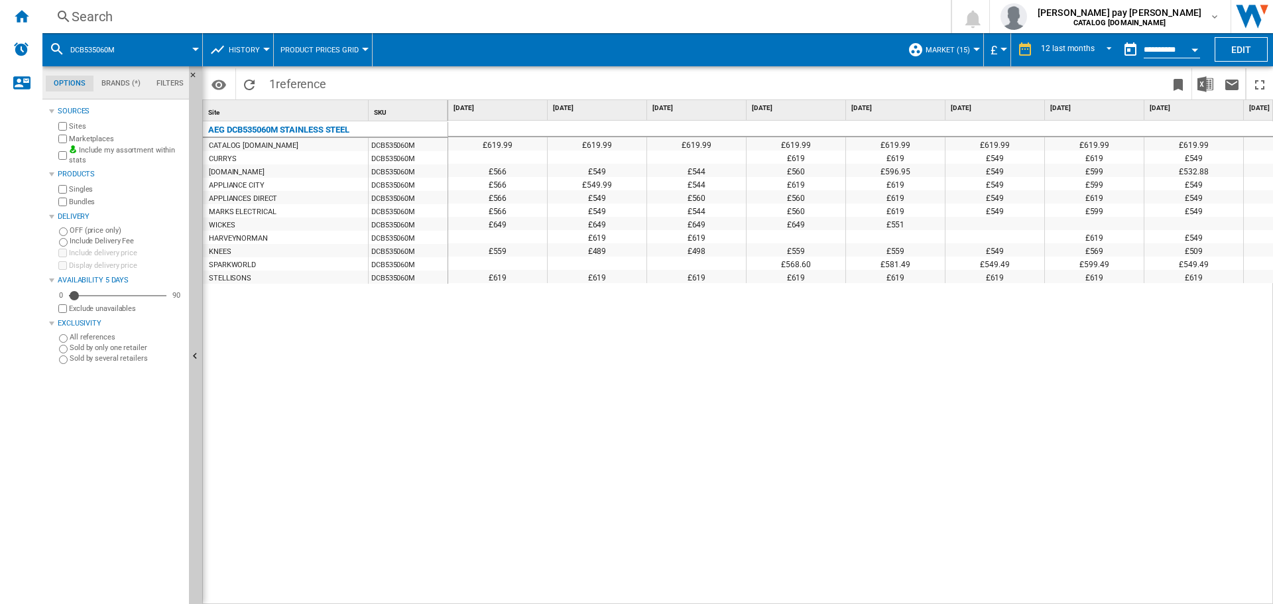
click at [710, 401] on div "£619.99 £619.99 £619.99 £619.99 £619.99 £619.99 £619.99 £619.99 £619.99 £619.99…" at bounding box center [861, 363] width 826 height 484
click at [814, 437] on div "£619.99 £619.99 £619.99 £619.99 £619.99 £619.99 £619.99 £619.99 £619.99 £619.99…" at bounding box center [861, 363] width 826 height 484
drag, startPoint x: 902, startPoint y: 598, endPoint x: 1009, endPoint y: 598, distance: 107.5
click at [1012, 598] on div "£619.99 £619.99 £619.99 £619.99 £619.99 £619.99 £619.99 £619.99 £619.99 £619.99…" at bounding box center [861, 363] width 826 height 484
click at [310, 17] on div "Search" at bounding box center [494, 16] width 845 height 19
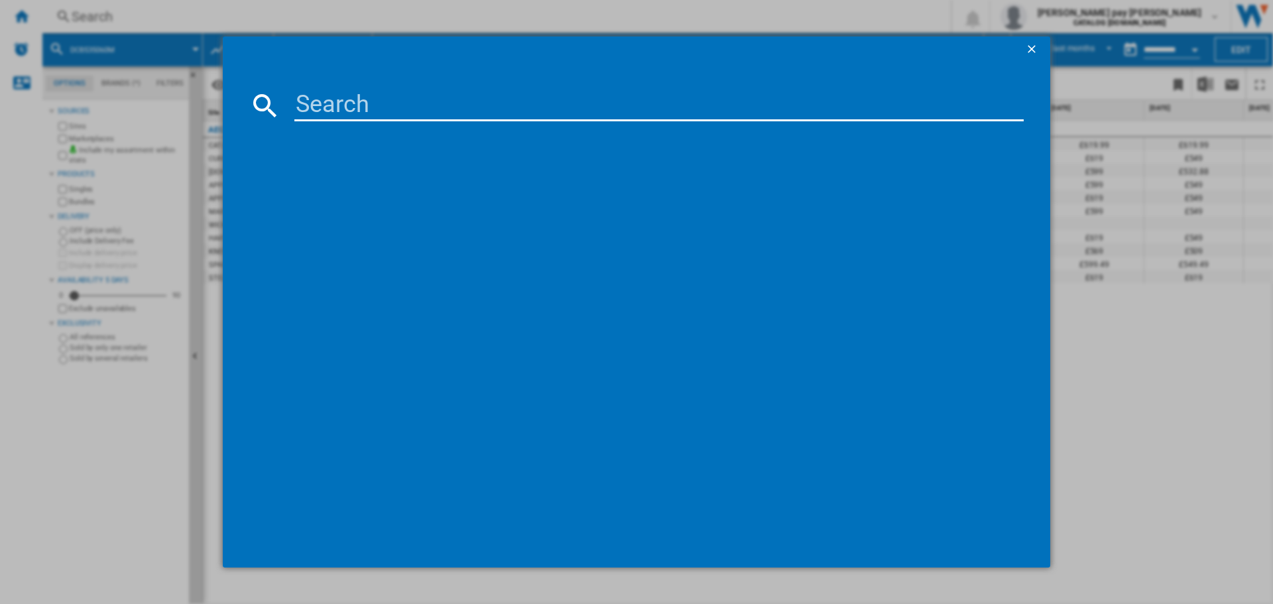
click at [346, 109] on input at bounding box center [659, 106] width 730 height 32
type input "DUB535060B"
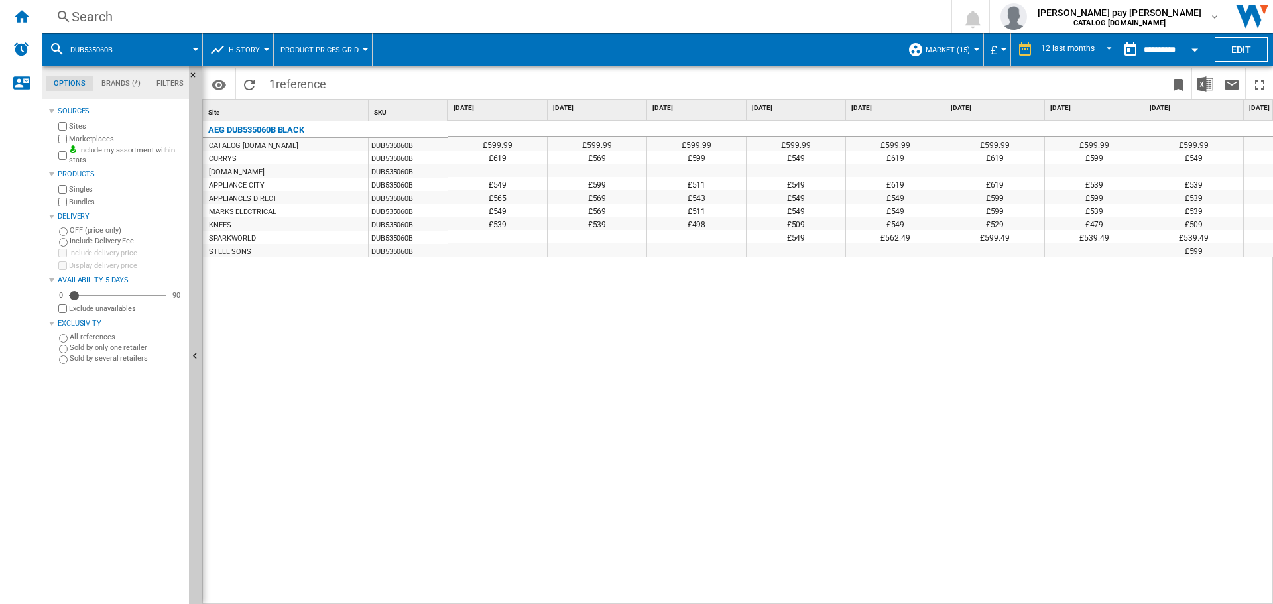
click at [806, 445] on div "£599.99 £599.99 £599.99 £599.99 £599.99 £599.99 £599.99 £599.99 £599.99 £599.99…" at bounding box center [861, 363] width 826 height 484
click at [333, 20] on div "Search" at bounding box center [494, 16] width 845 height 19
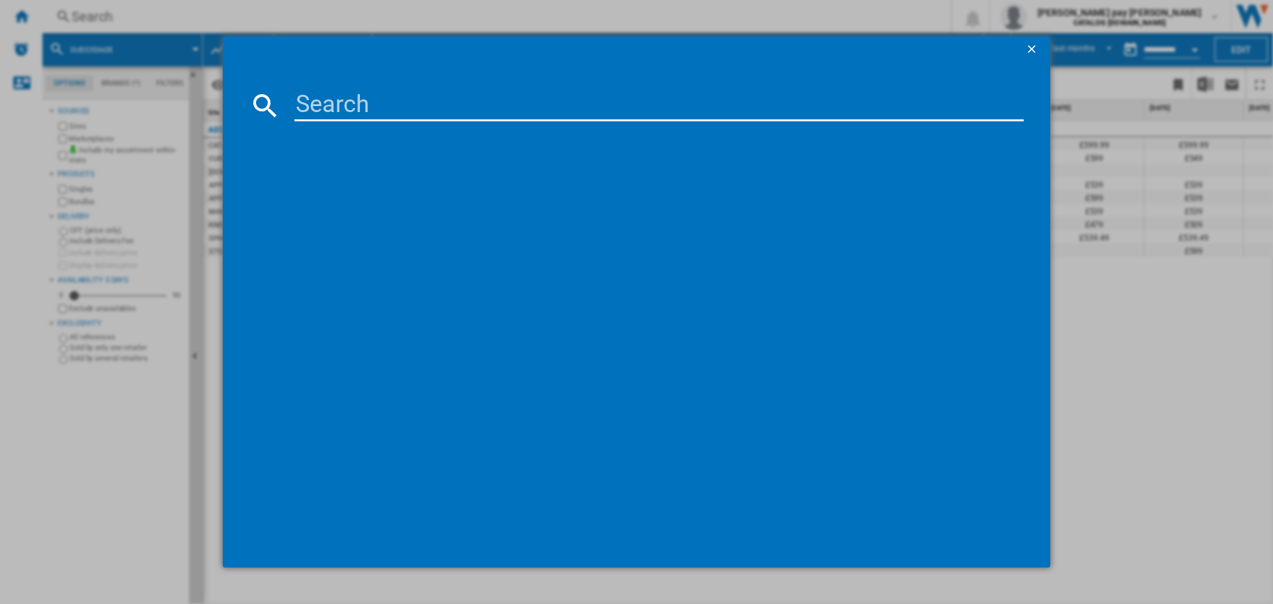
click at [372, 103] on input at bounding box center [659, 106] width 730 height 32
type input "DUB535060M"
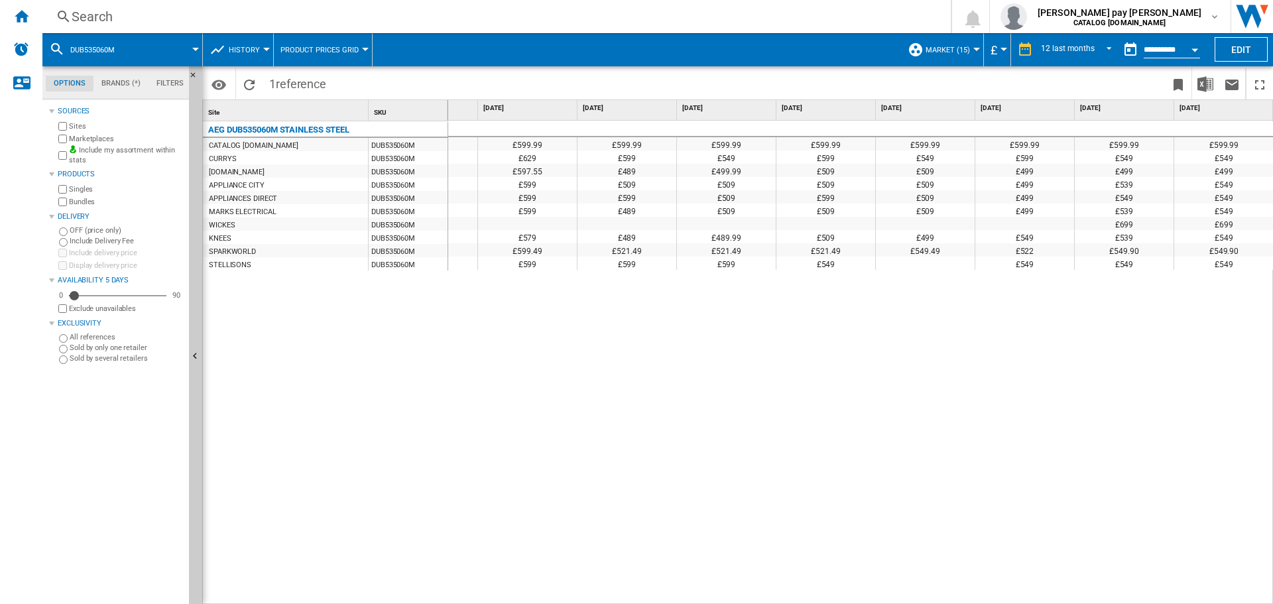
click at [626, 391] on div "£599.99 £599.99 £599.99 £599.99 £599.99 £599.99 £599.99 £599.99 £599.99 £599.99…" at bounding box center [861, 363] width 826 height 484
click at [546, 383] on div "£599.99 £599.99 £599.99 £599.99 £599.99 £599.99 £599.99 £599.99 £599.99 £599.99…" at bounding box center [861, 363] width 826 height 484
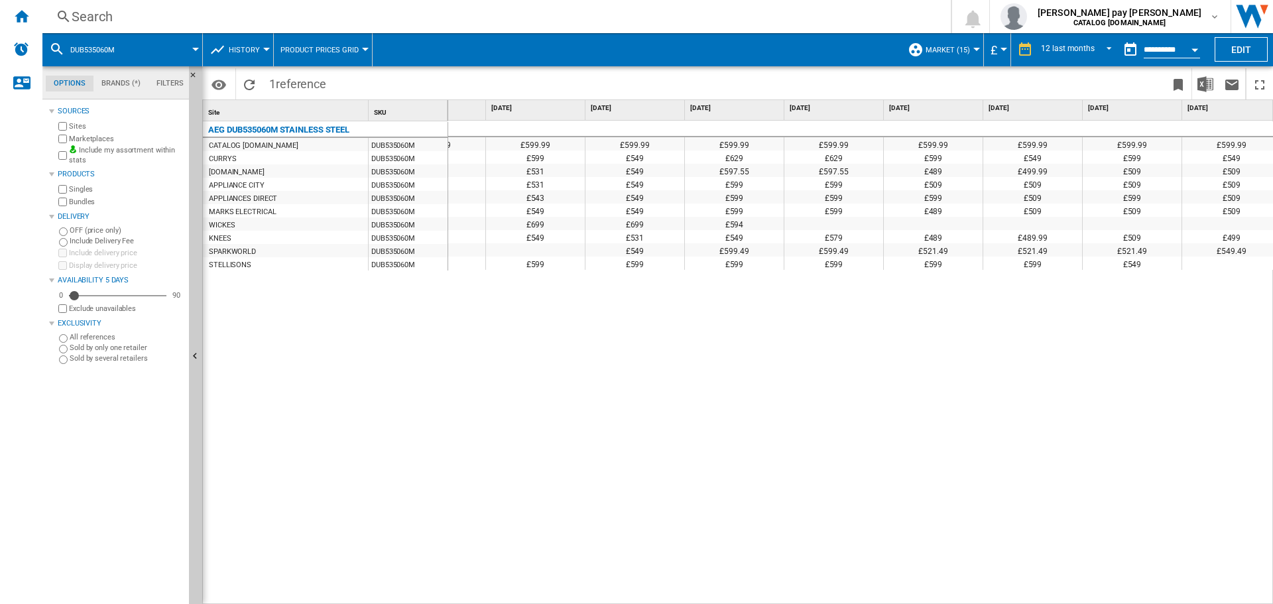
scroll to position [0, 164]
